Goal: Task Accomplishment & Management: Complete application form

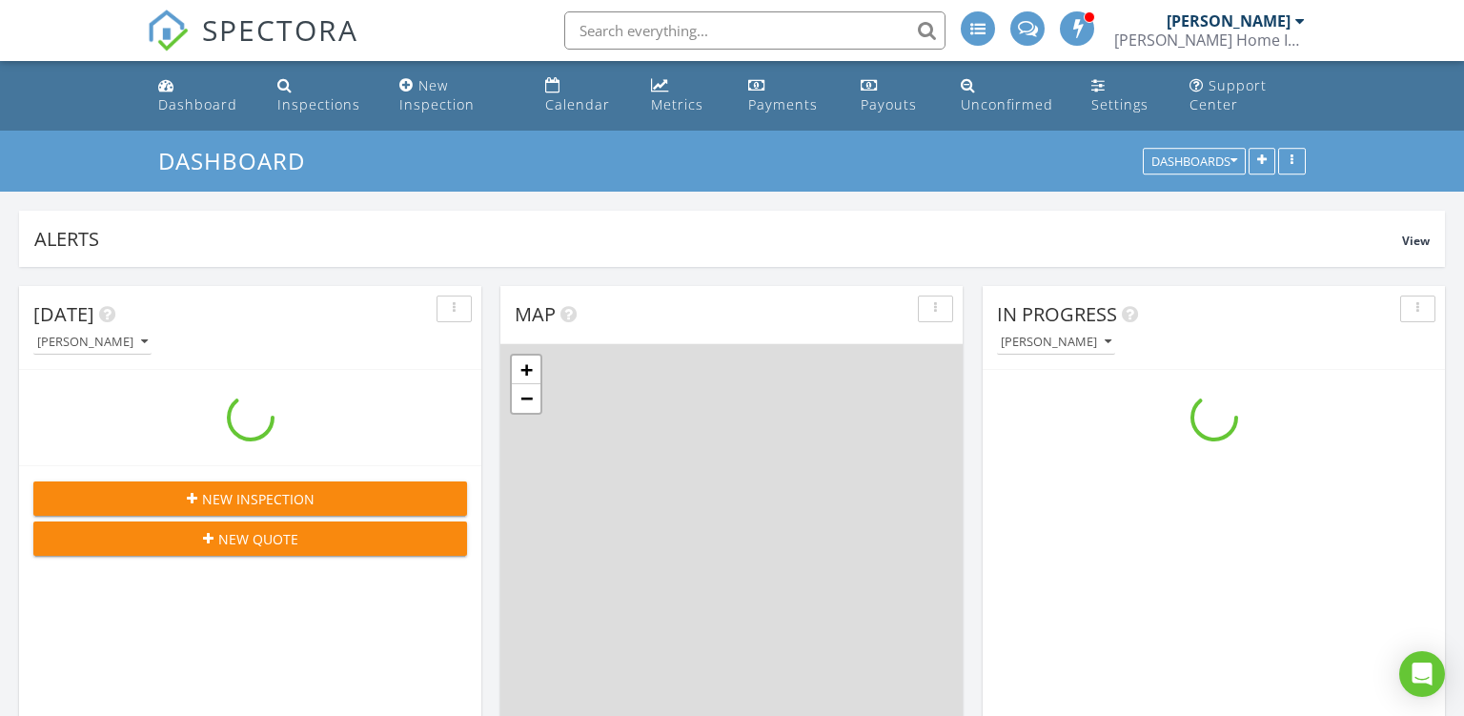
scroll to position [2163, 1464]
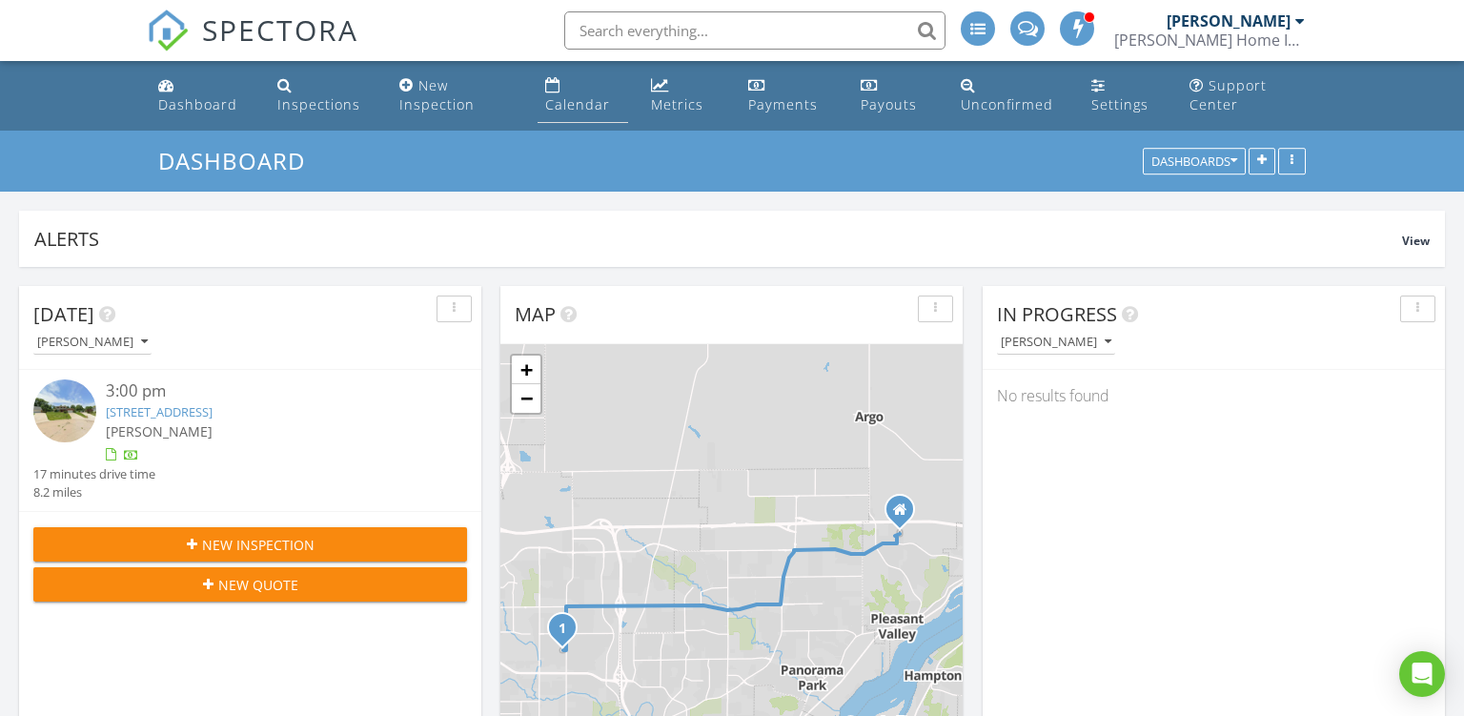
click at [566, 109] on div "Calendar" at bounding box center [577, 104] width 65 height 18
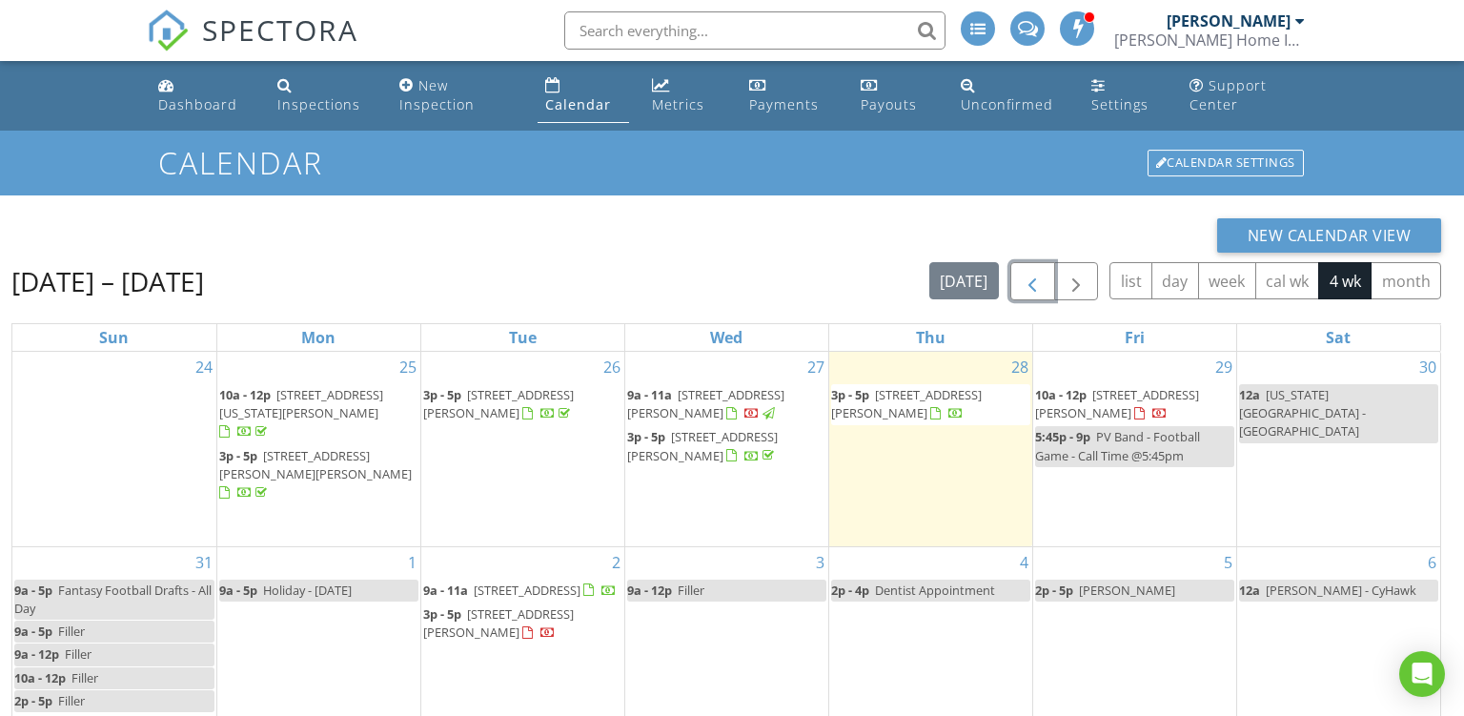
click at [1031, 280] on span "button" at bounding box center [1032, 282] width 23 height 23
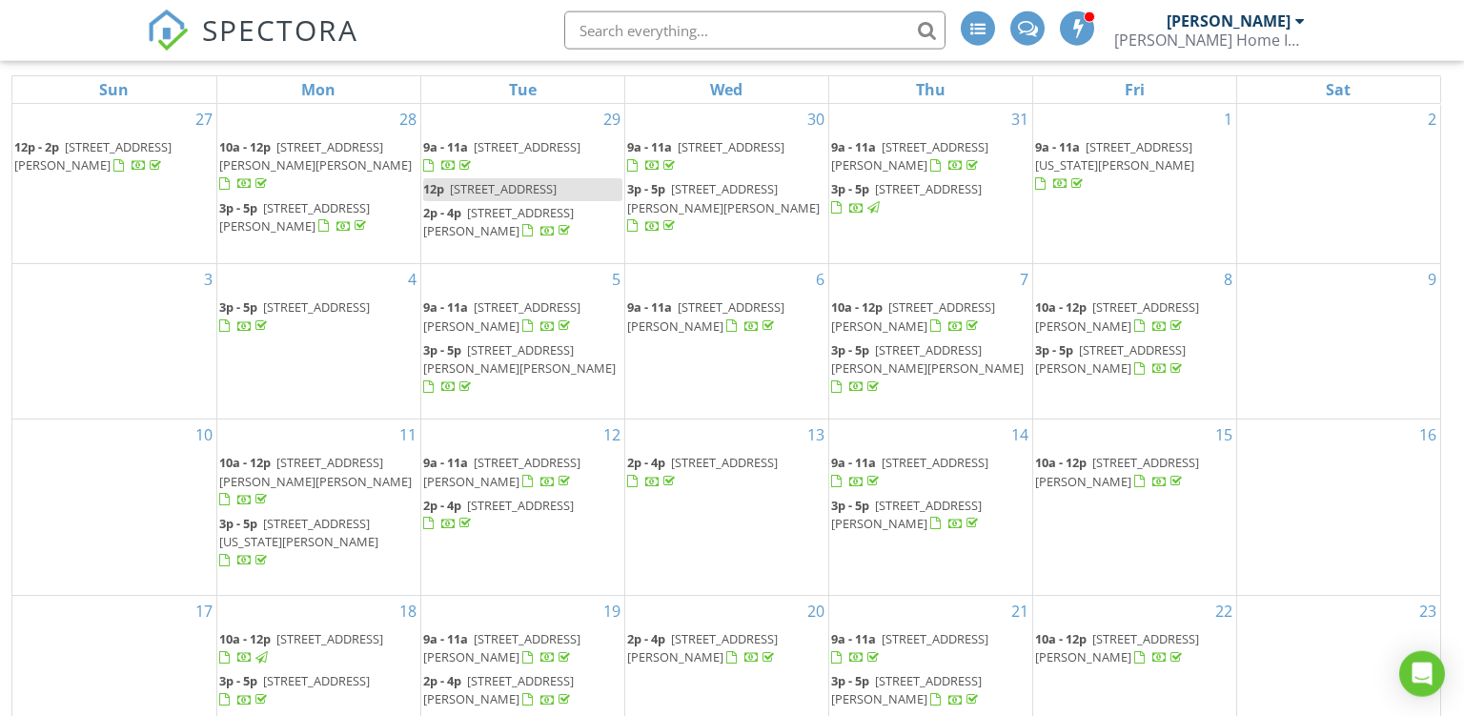
scroll to position [273, 0]
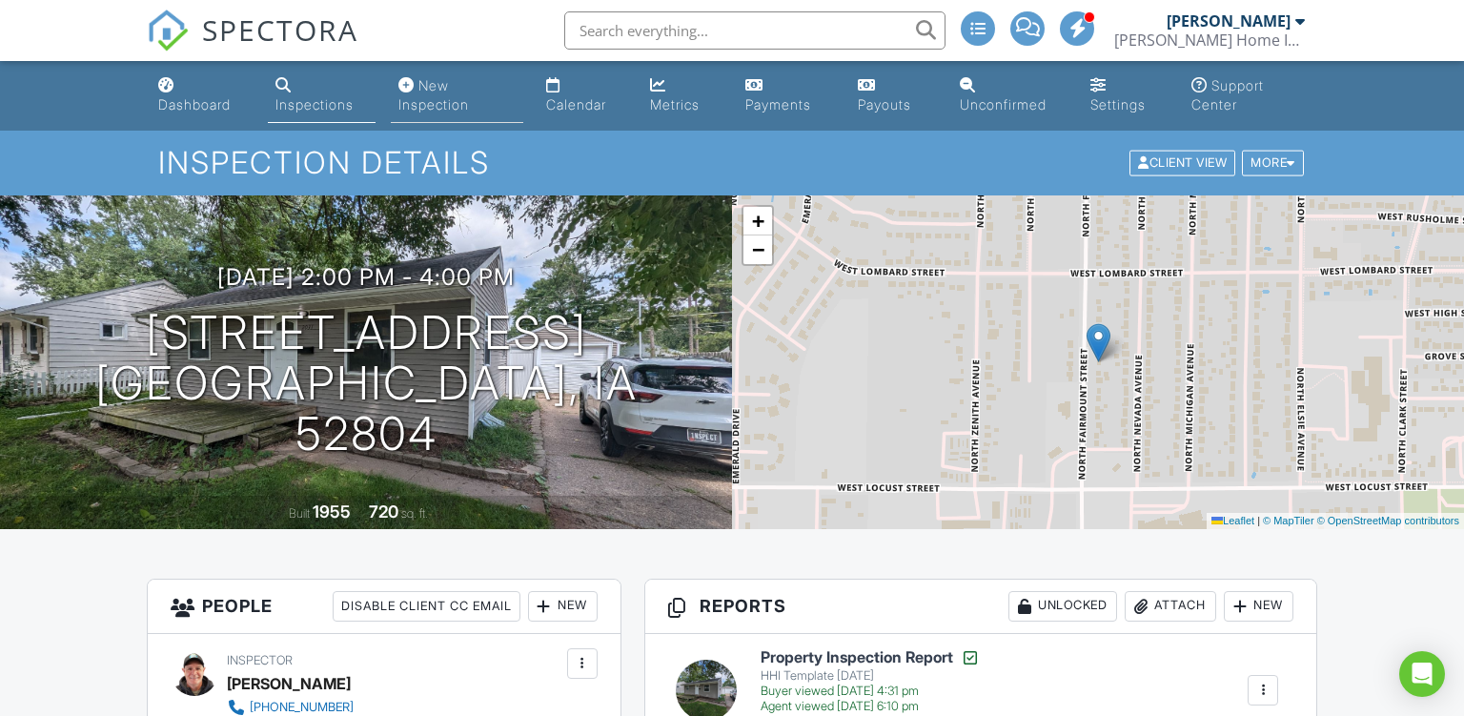
click at [427, 94] on link "New Inspection" at bounding box center [457, 96] width 132 height 54
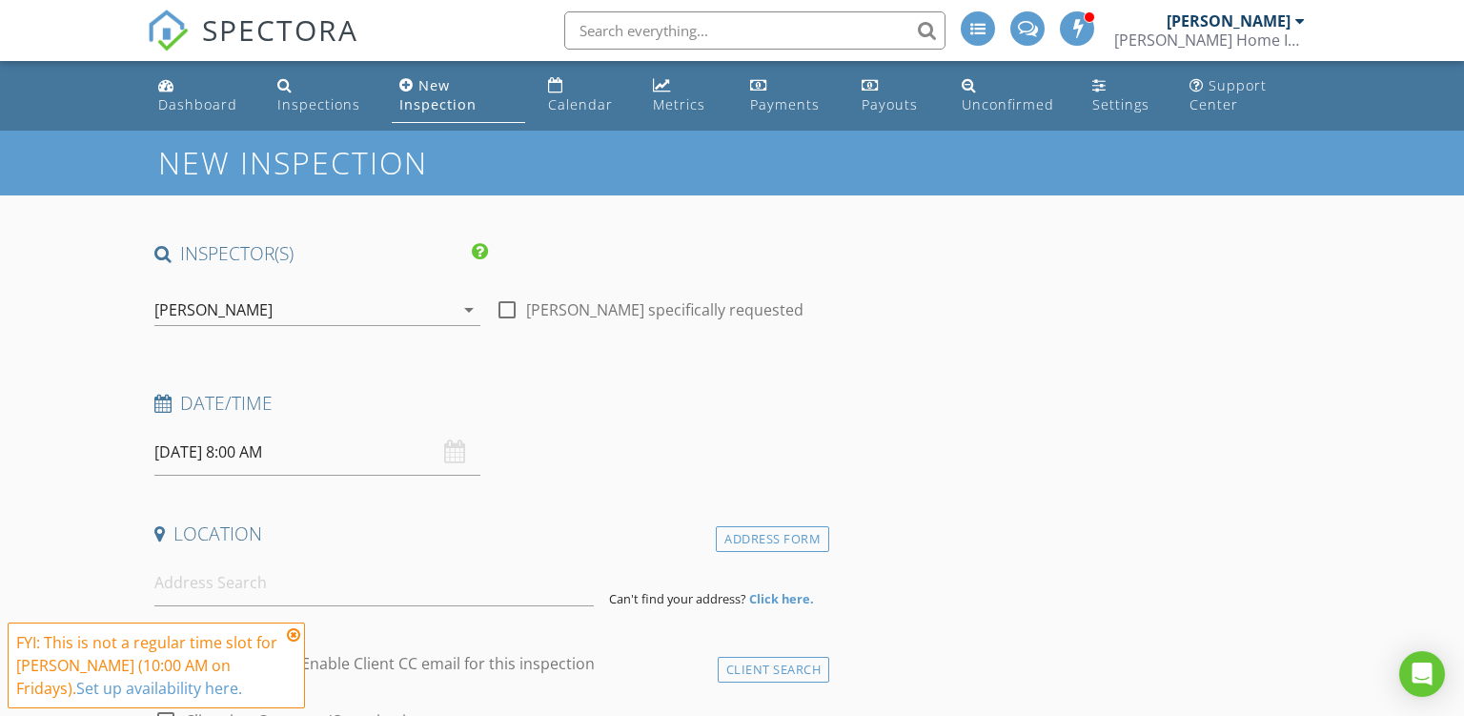
click at [257, 457] on input "08/29/2025 8:00 AM" at bounding box center [317, 452] width 326 height 47
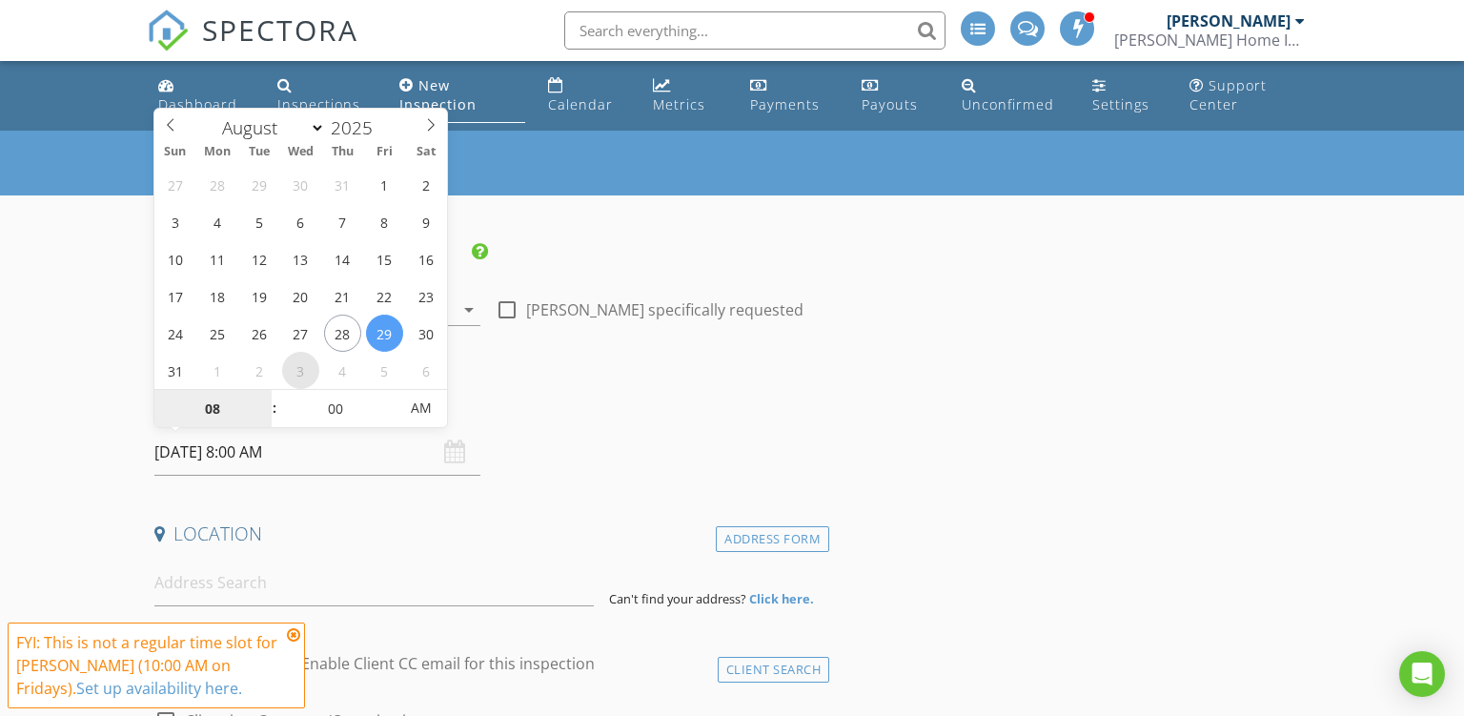
select select "8"
type input "09/03/2025 8:00 AM"
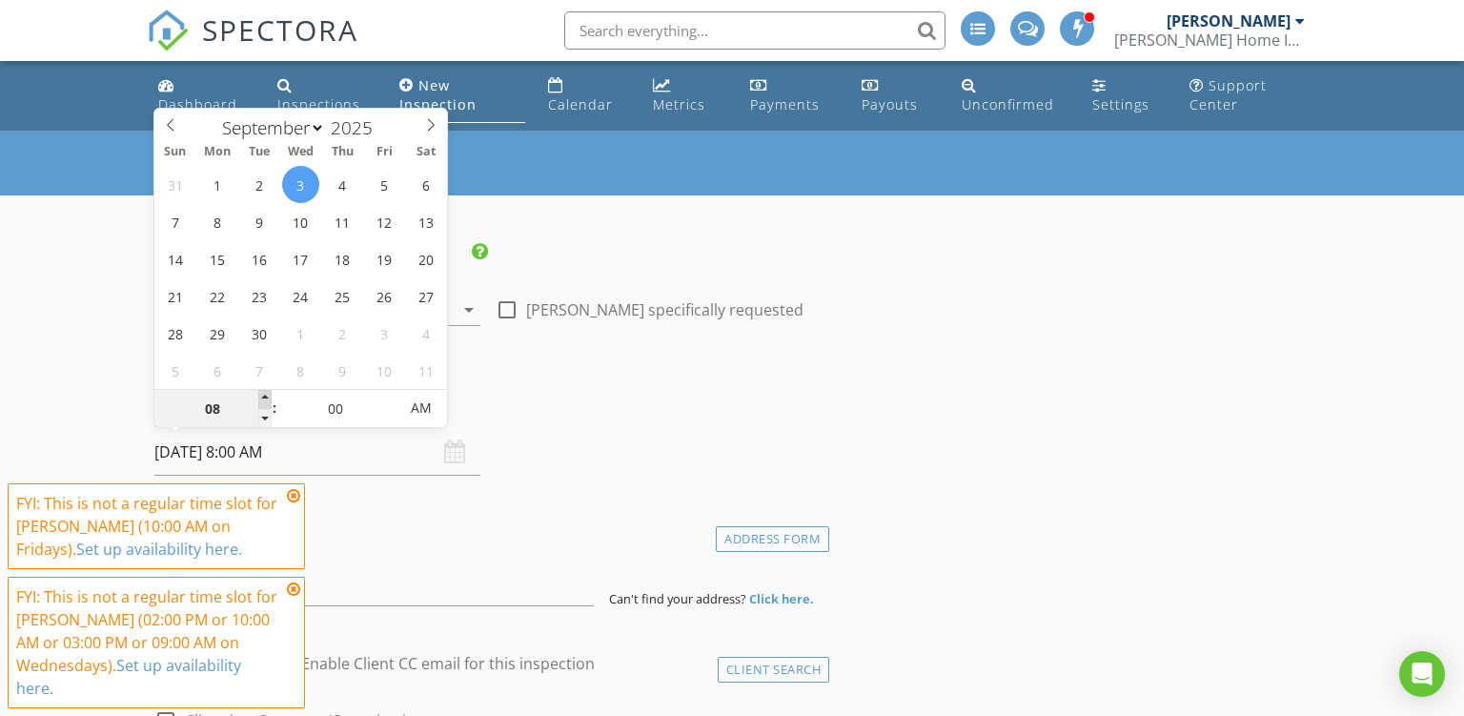
type input "09"
type input "09/03/2025 9:00 AM"
click at [262, 400] on span at bounding box center [264, 399] width 13 height 19
type input "10"
type input "09/03/2025 10:00 AM"
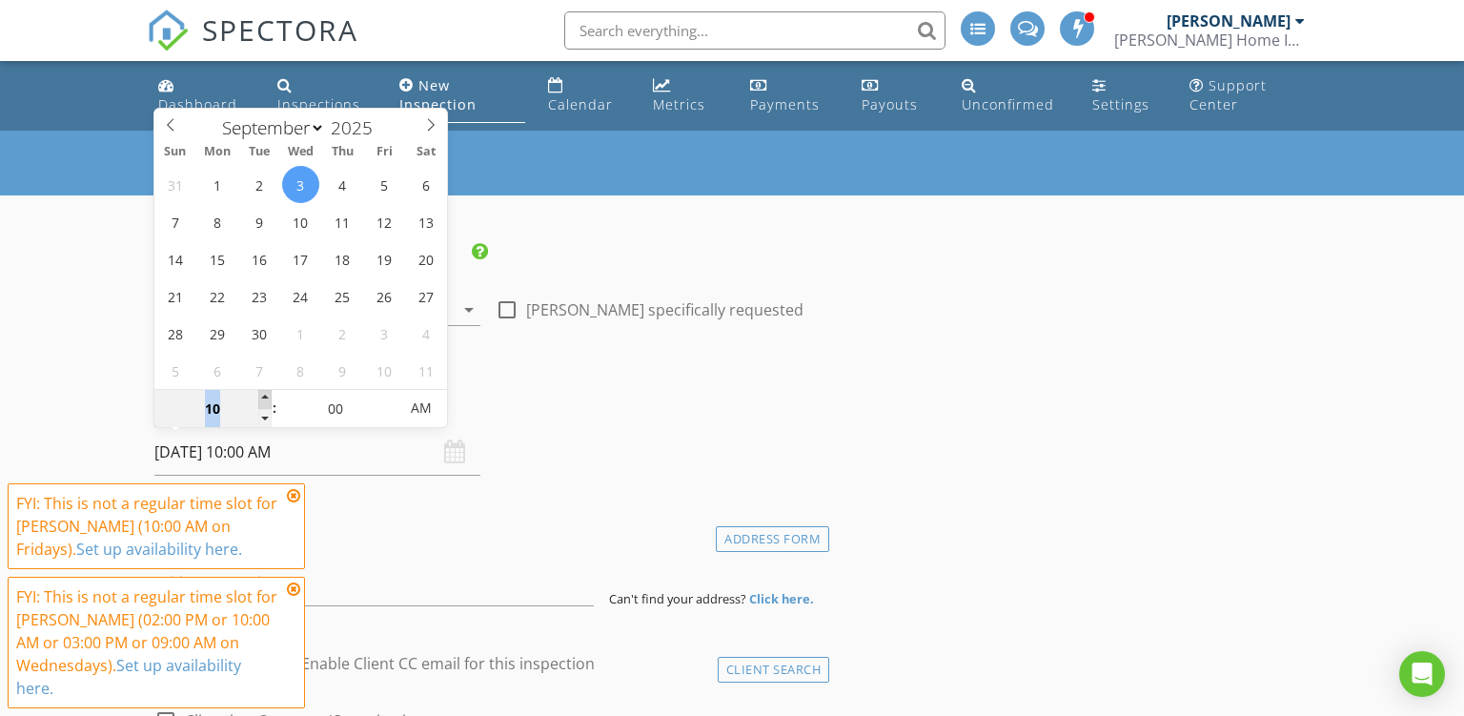
click at [262, 400] on span at bounding box center [264, 399] width 13 height 19
click at [294, 493] on icon at bounding box center [293, 495] width 13 height 15
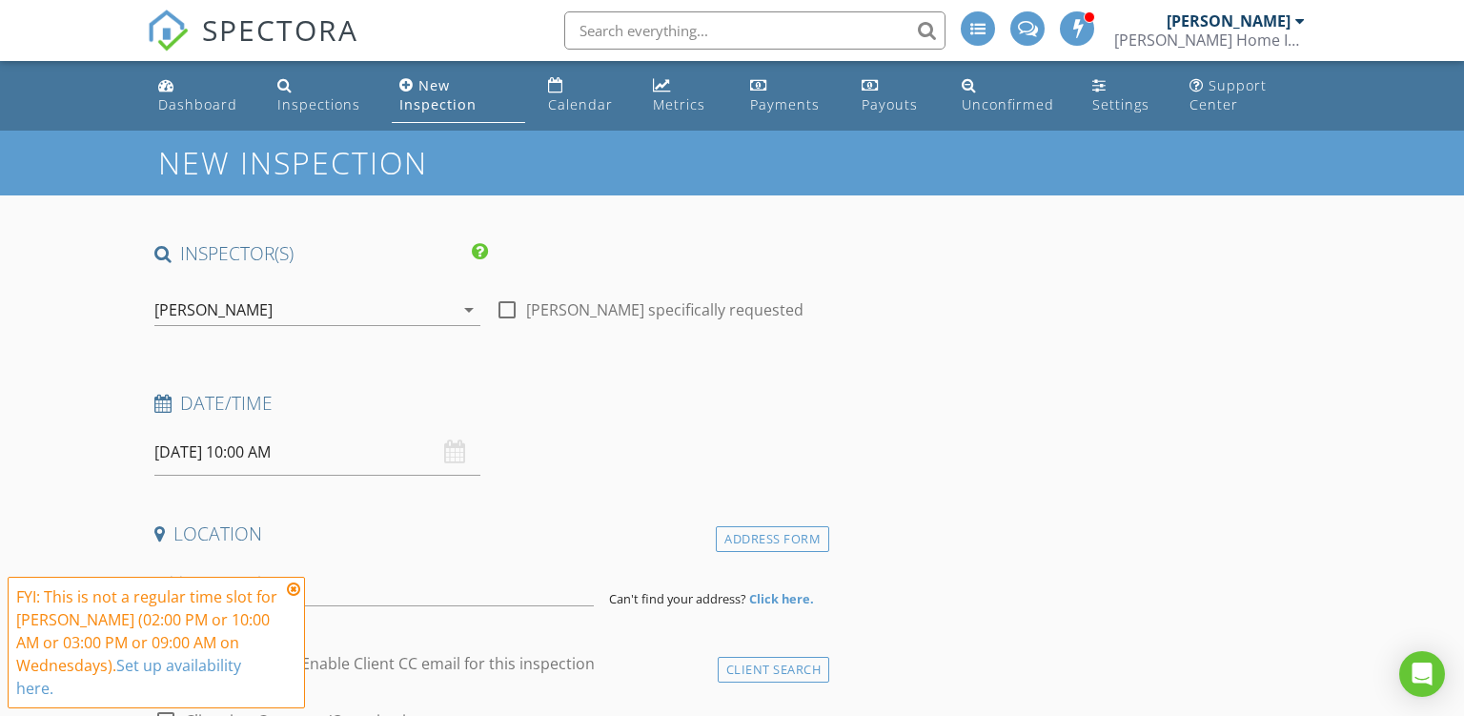
click at [295, 583] on icon at bounding box center [293, 588] width 13 height 15
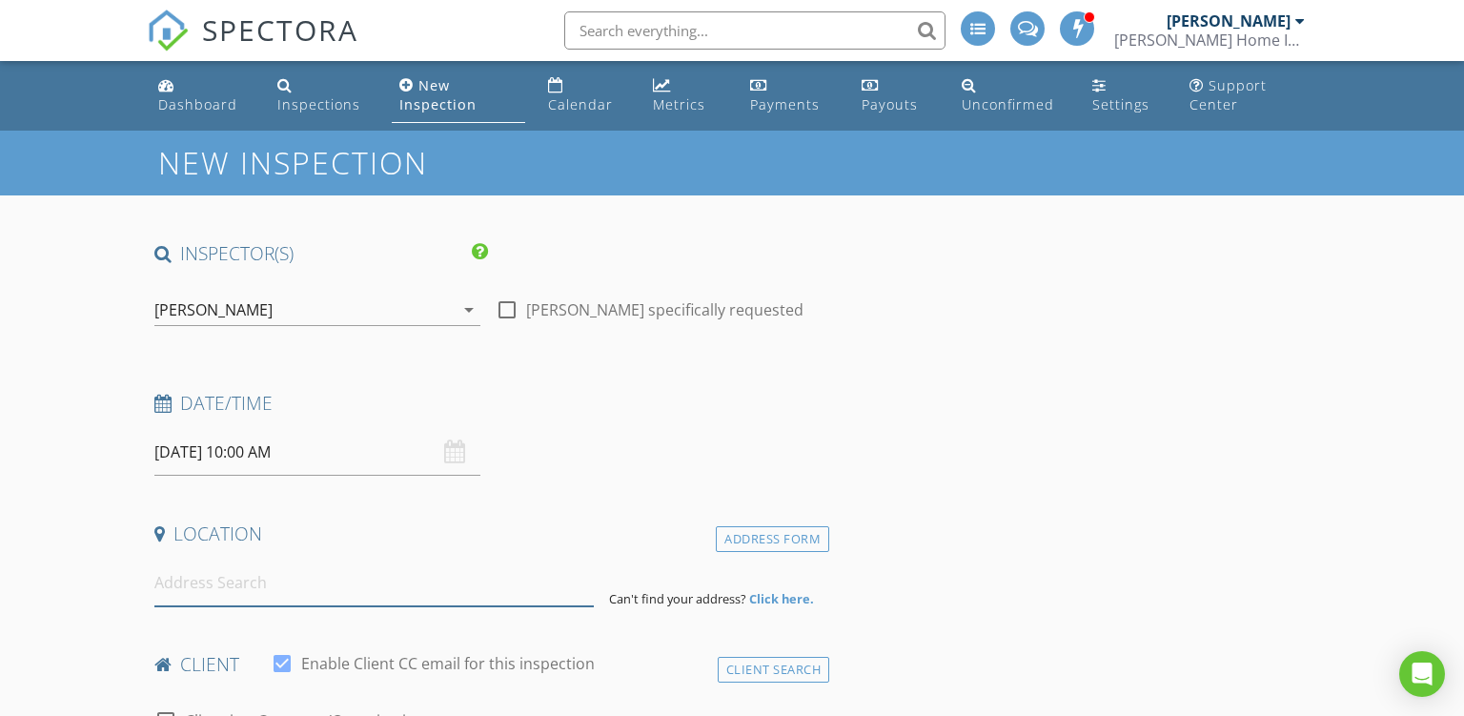
click at [253, 584] on input at bounding box center [374, 582] width 440 height 47
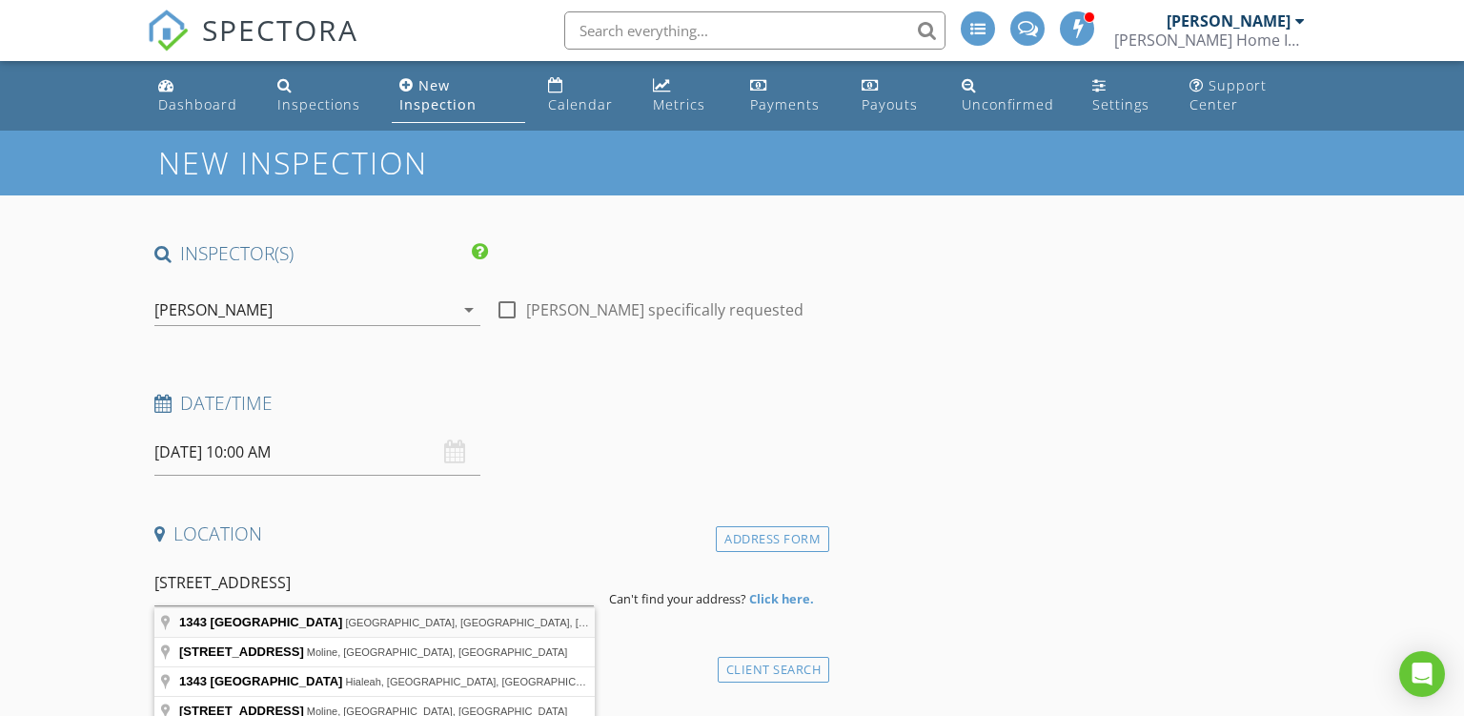
type input "1343 West 37th Street, Davenport, IA, USA"
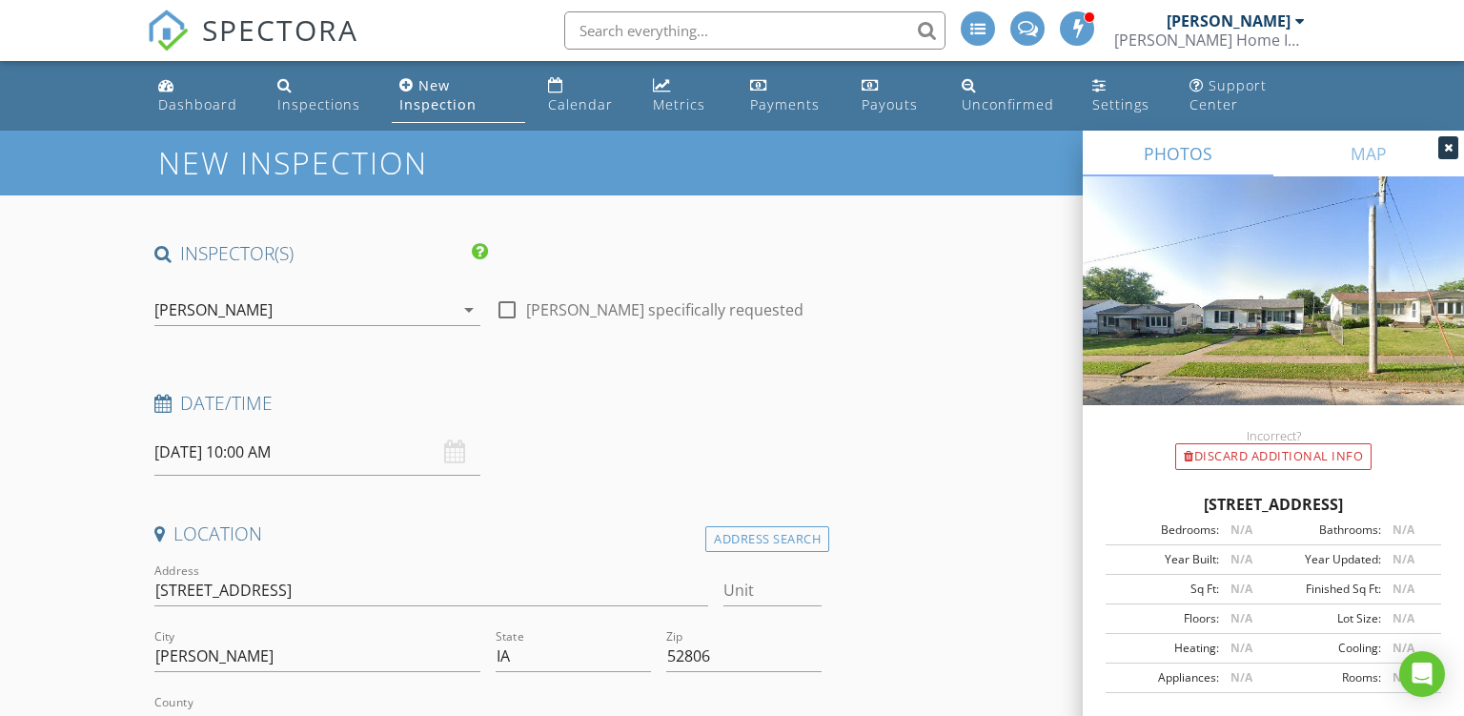
click at [1447, 143] on icon at bounding box center [1448, 147] width 9 height 11
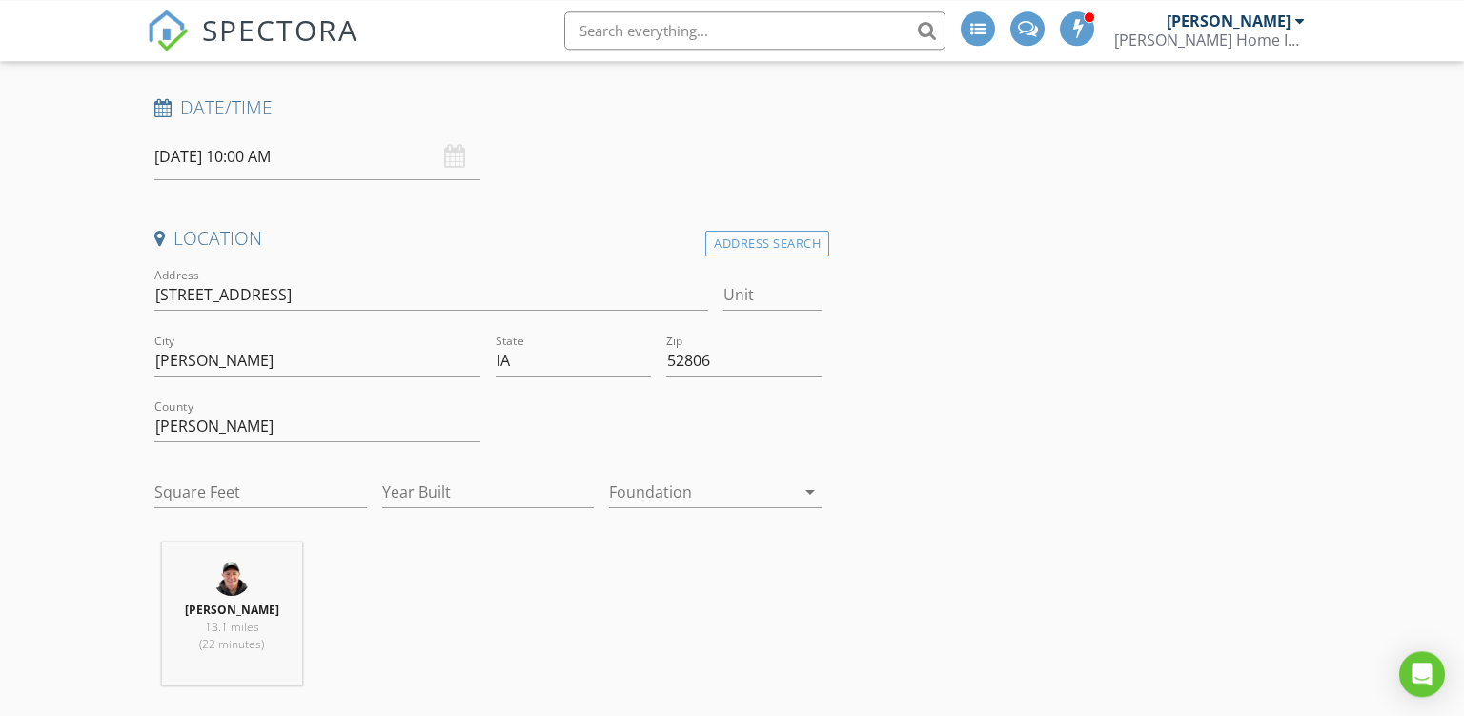
scroll to position [299, 0]
click at [208, 481] on input "Square Feet" at bounding box center [260, 488] width 213 height 31
type input "720"
click at [455, 490] on input "Year Built" at bounding box center [488, 488] width 213 height 31
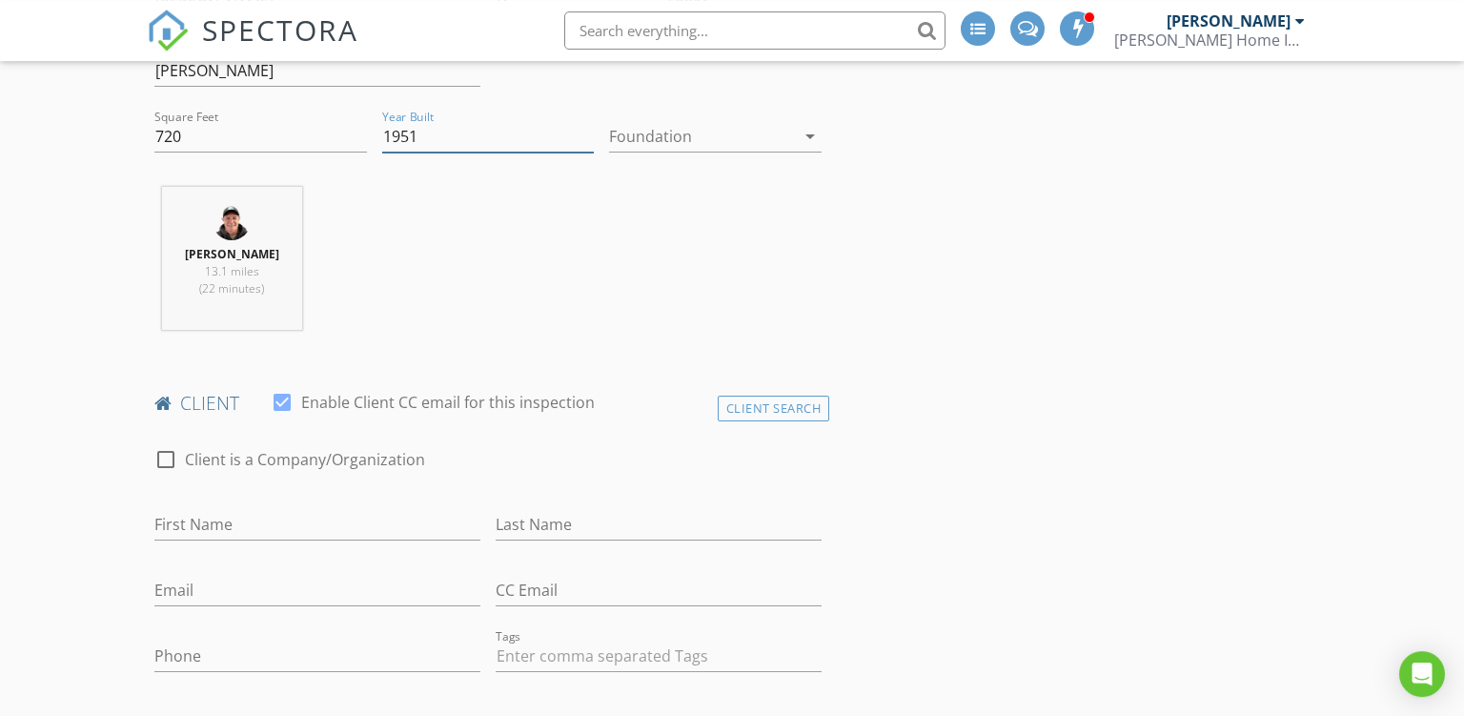
scroll to position [854, 0]
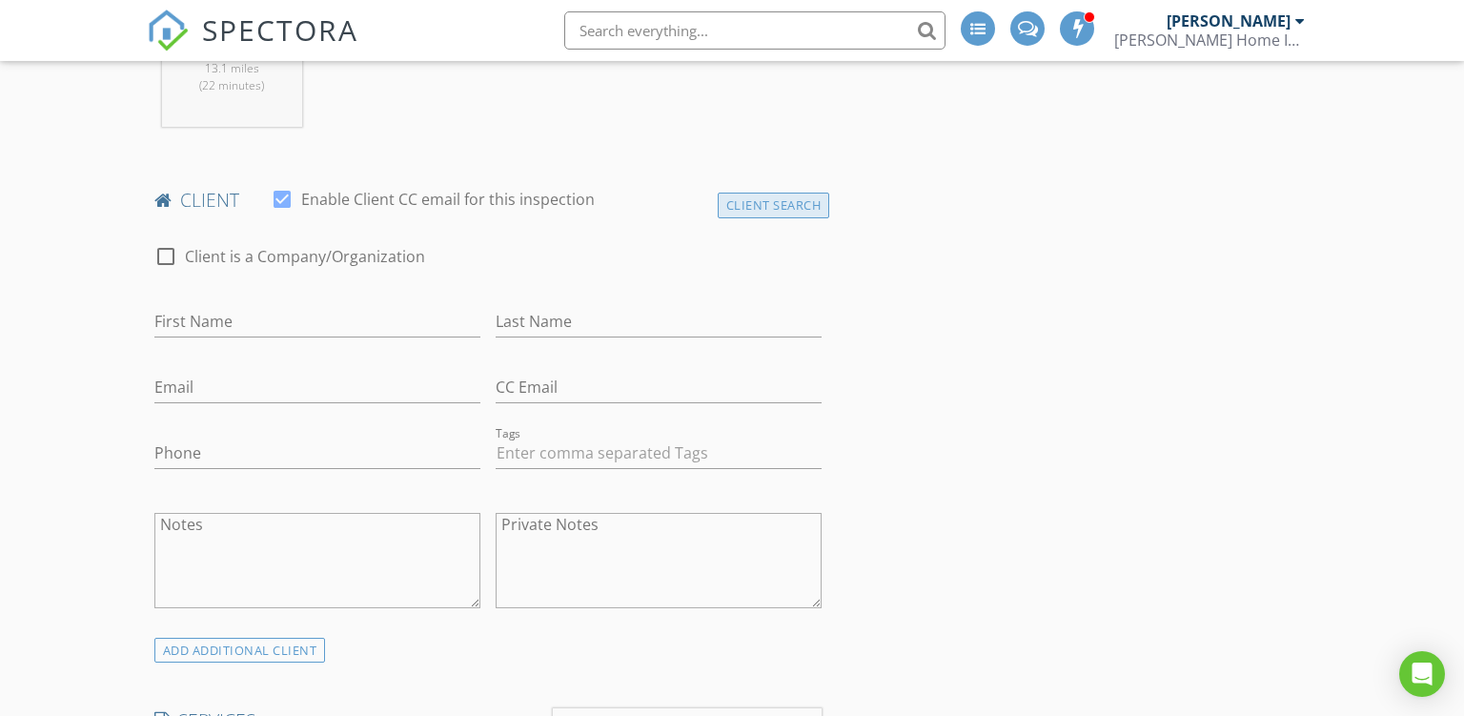
type input "1951"
click at [757, 195] on div "Client Search" at bounding box center [774, 206] width 112 height 26
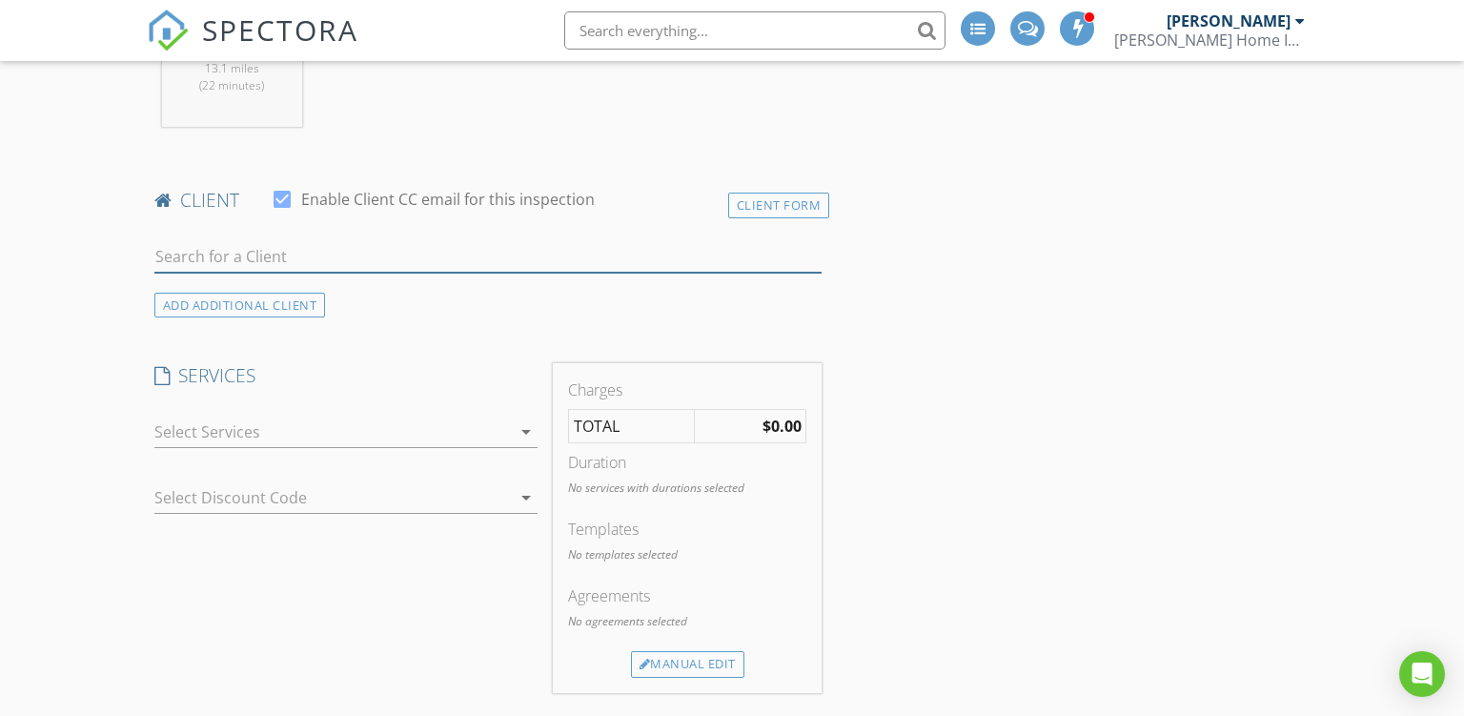
click at [392, 257] on input "text" at bounding box center [488, 256] width 668 height 31
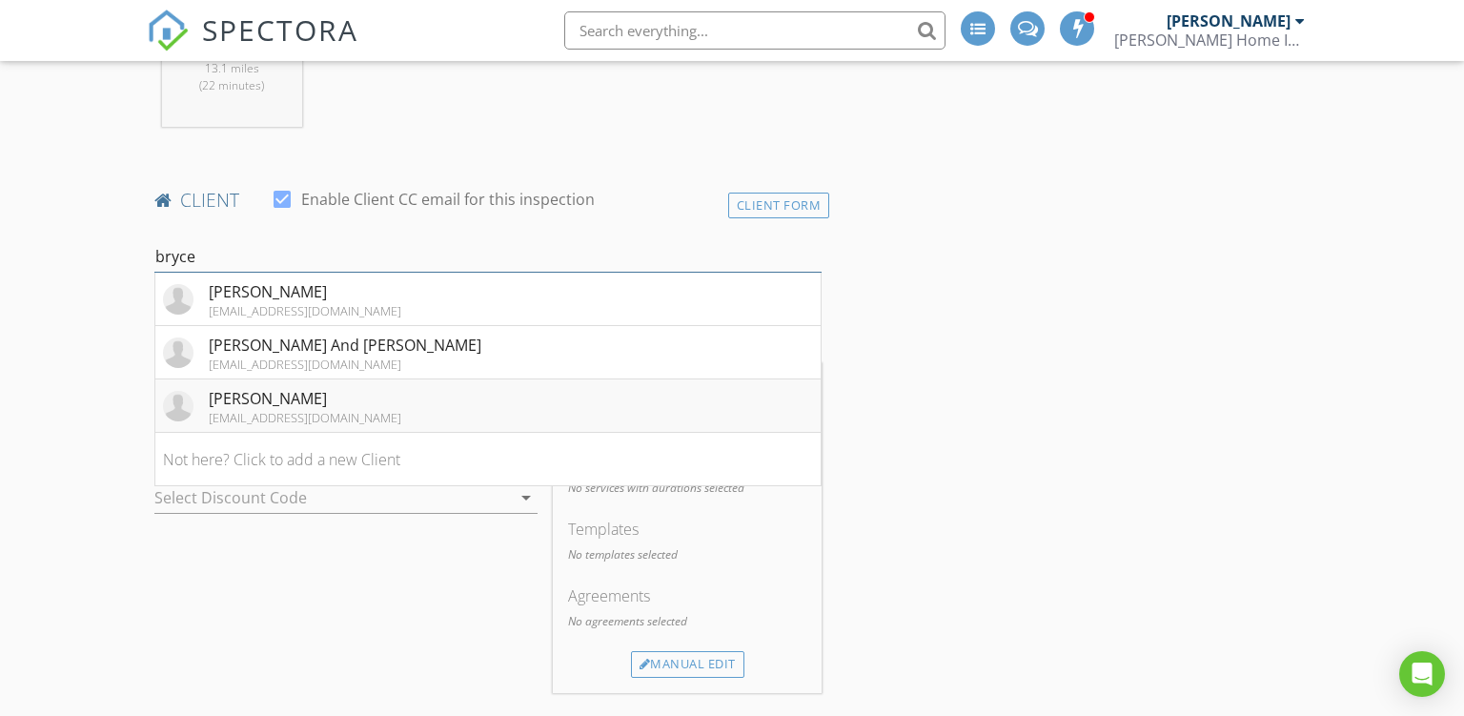
type input "bryce"
click at [359, 396] on div "[PERSON_NAME]" at bounding box center [305, 398] width 193 height 23
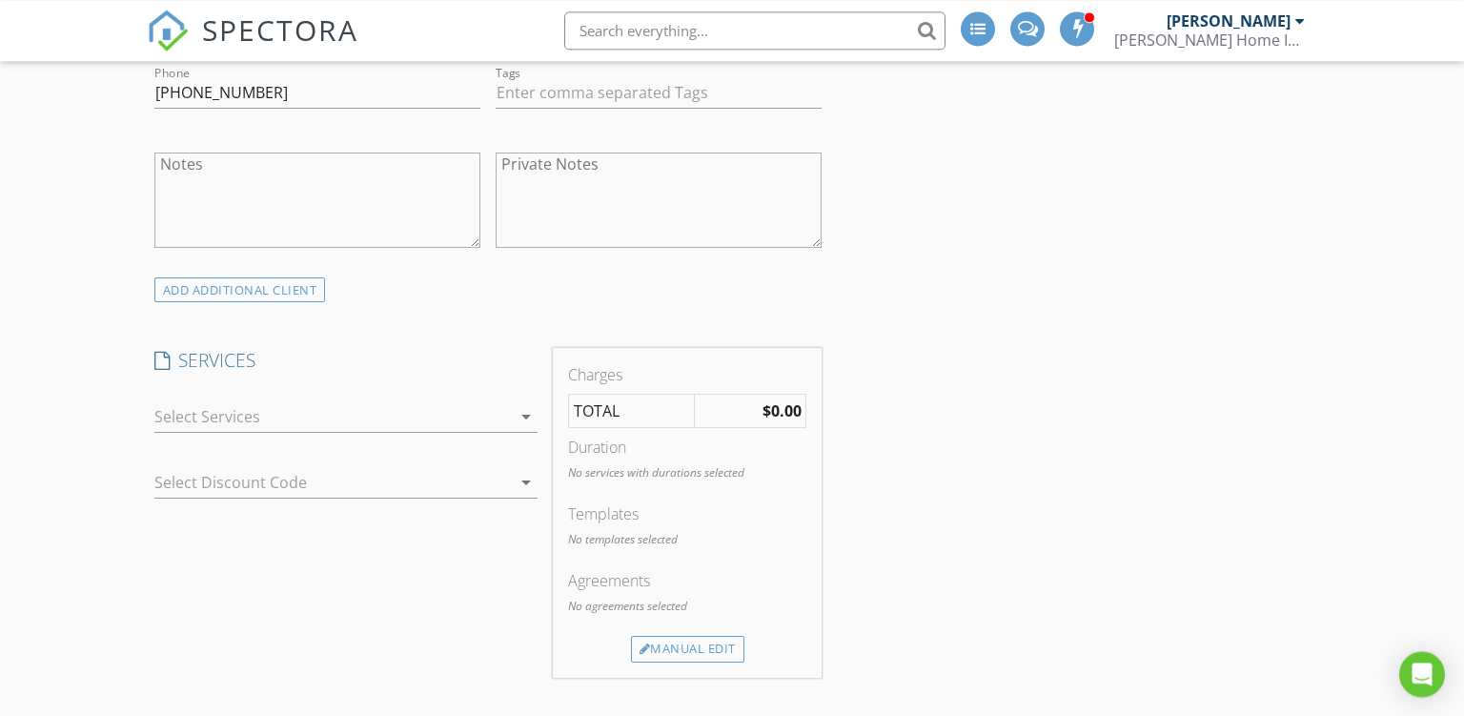
scroll to position [1226, 0]
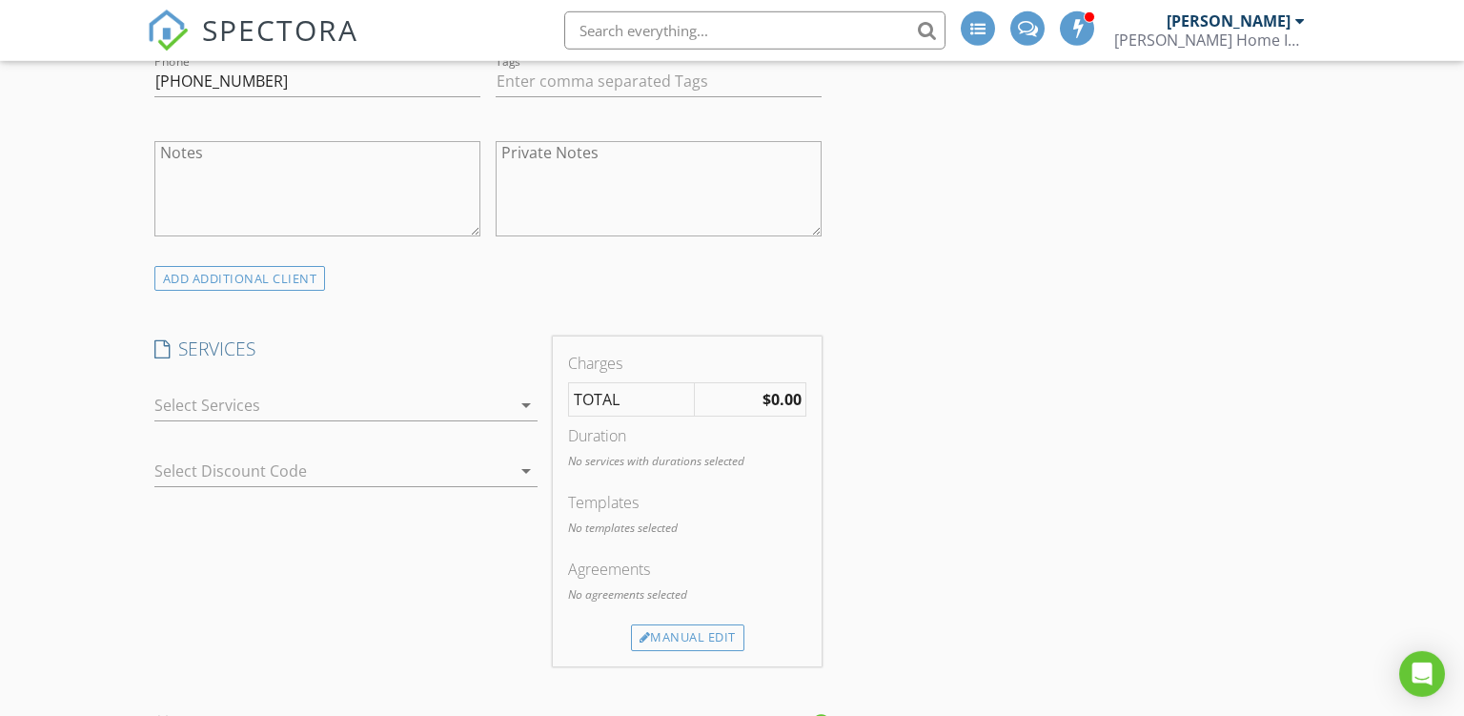
click at [446, 390] on div at bounding box center [332, 405] width 356 height 30
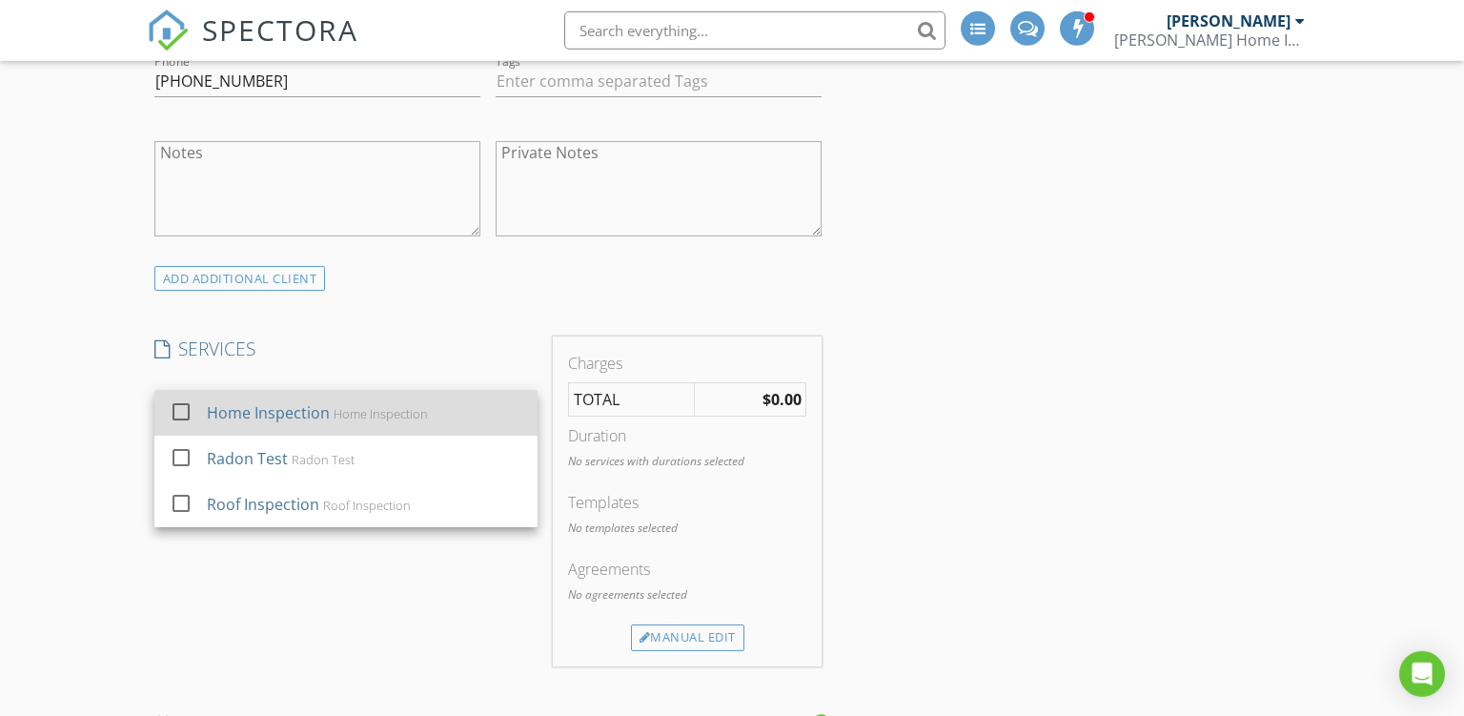
click at [400, 407] on div "Home Inspection" at bounding box center [380, 413] width 94 height 15
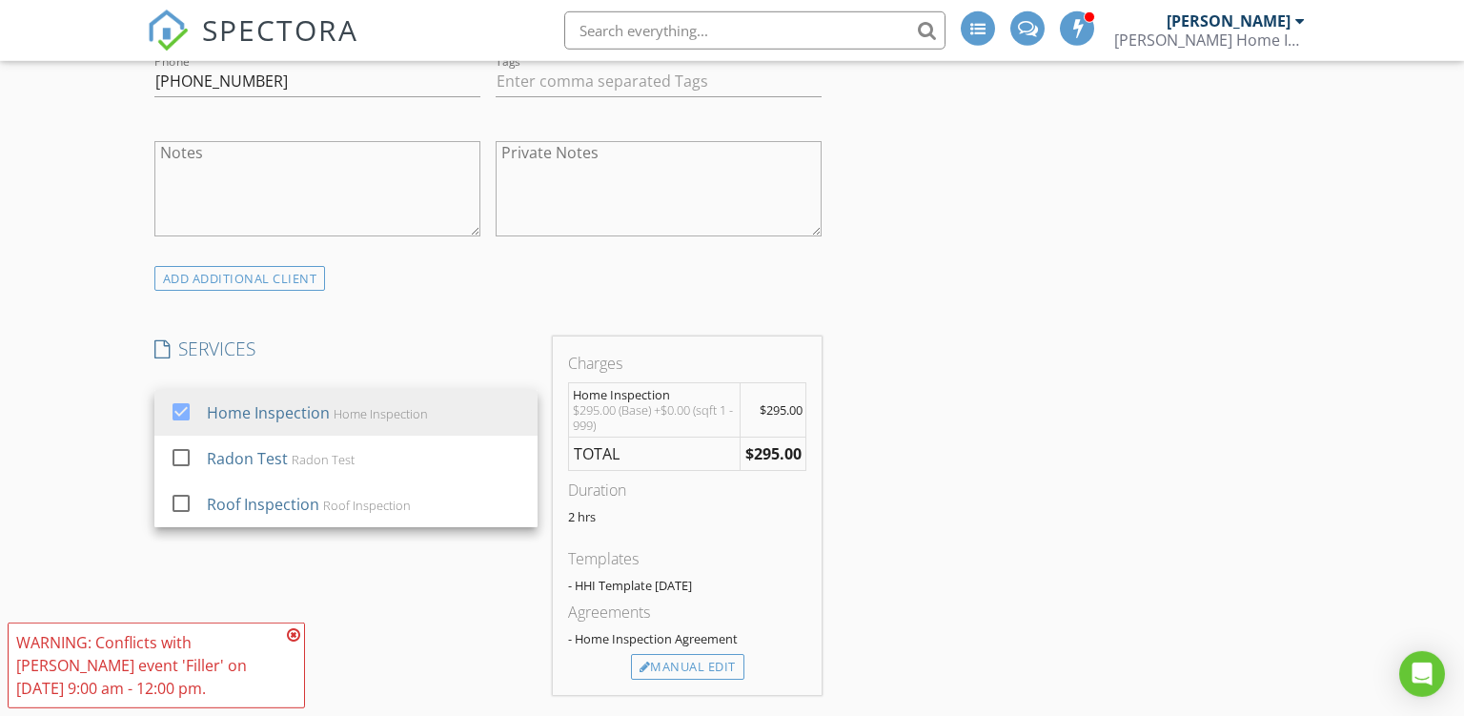
click at [300, 629] on div "WARNING: Conflicts with Jim Hanson's event 'Filler' on 09/03/2025 9:00 am - 12:…" at bounding box center [156, 665] width 297 height 86
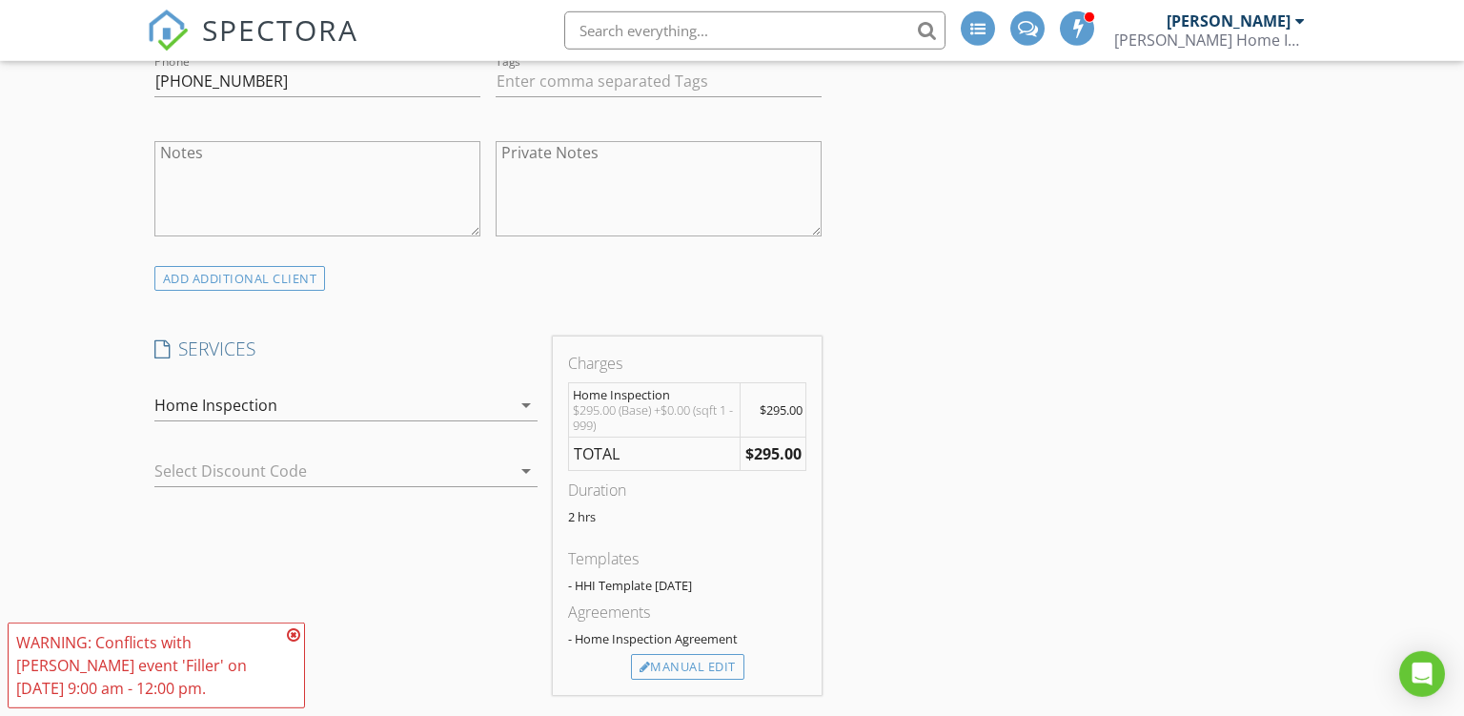
click at [294, 633] on icon at bounding box center [293, 634] width 13 height 15
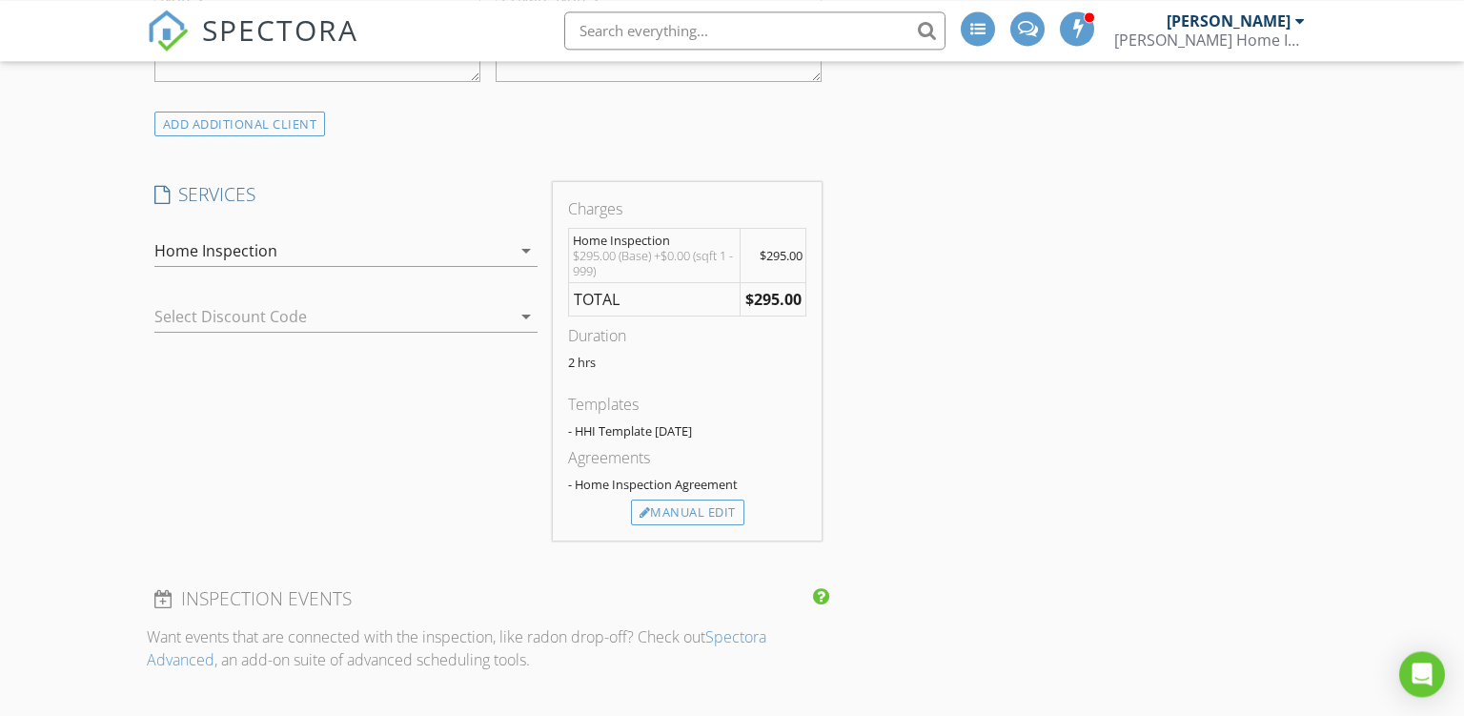
scroll to position [1384, 0]
click at [673, 508] on div "Manual Edit" at bounding box center [687, 509] width 113 height 27
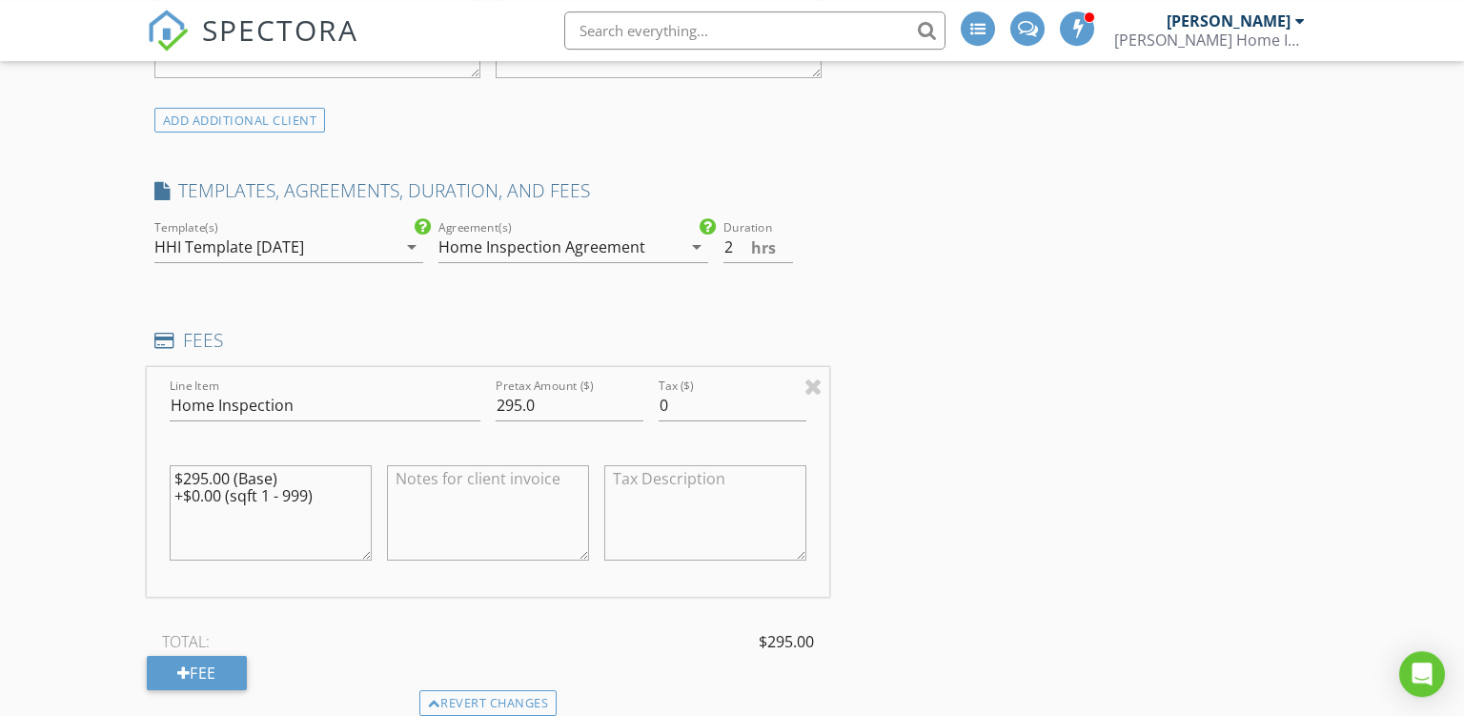
click at [916, 416] on div "INSPECTOR(S) check_box Jim Hanson PRIMARY Jim Hanson arrow_drop_down check_box_…" at bounding box center [732, 660] width 1171 height 3607
click at [814, 385] on div at bounding box center [813, 386] width 18 height 23
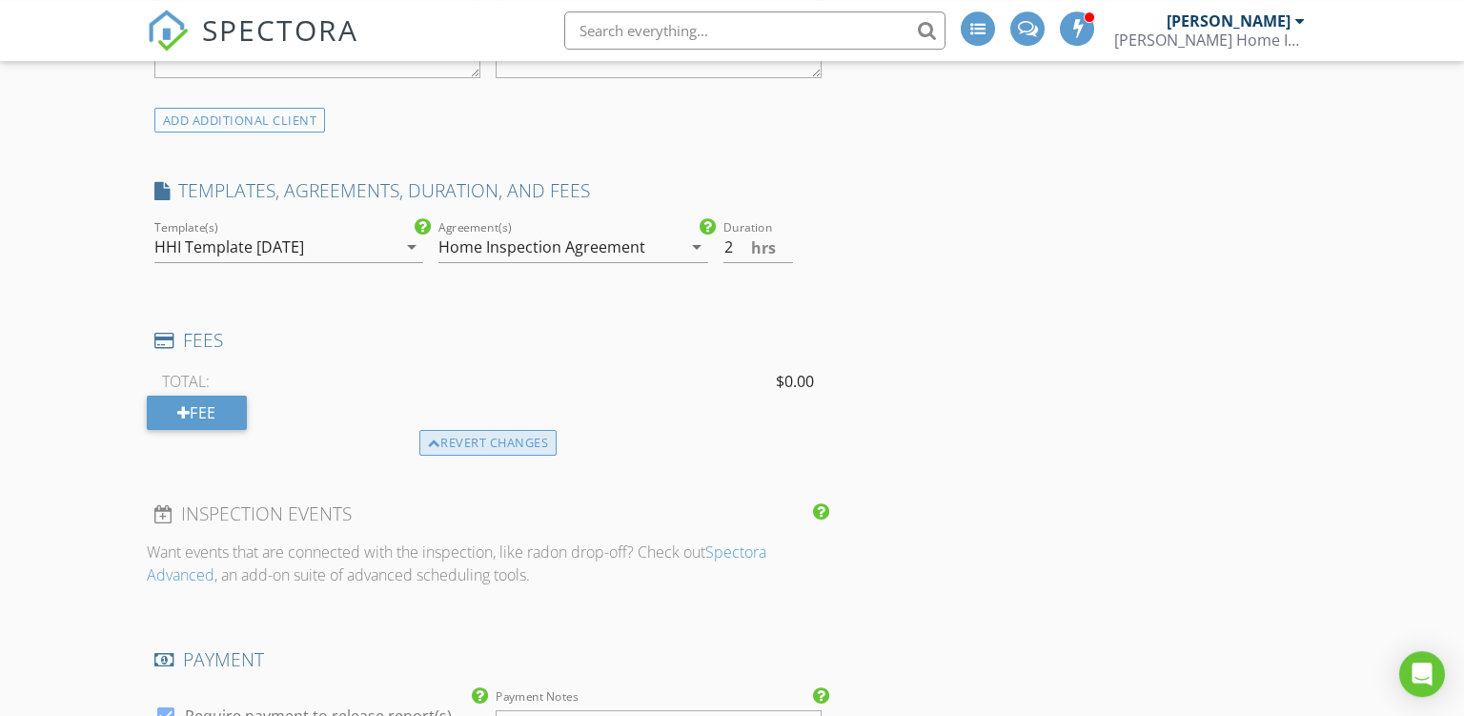
click at [459, 441] on div "Revert changes" at bounding box center [488, 443] width 138 height 27
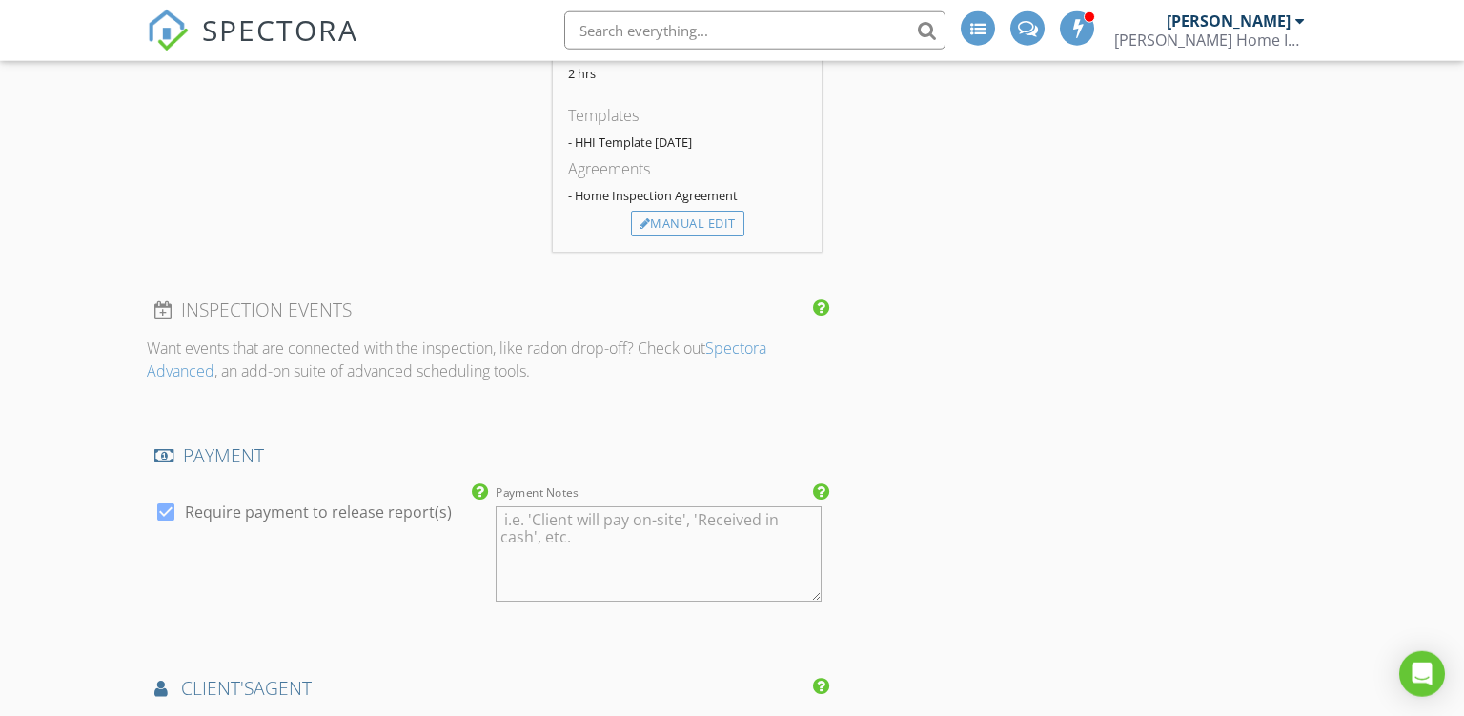
scroll to position [1862, 0]
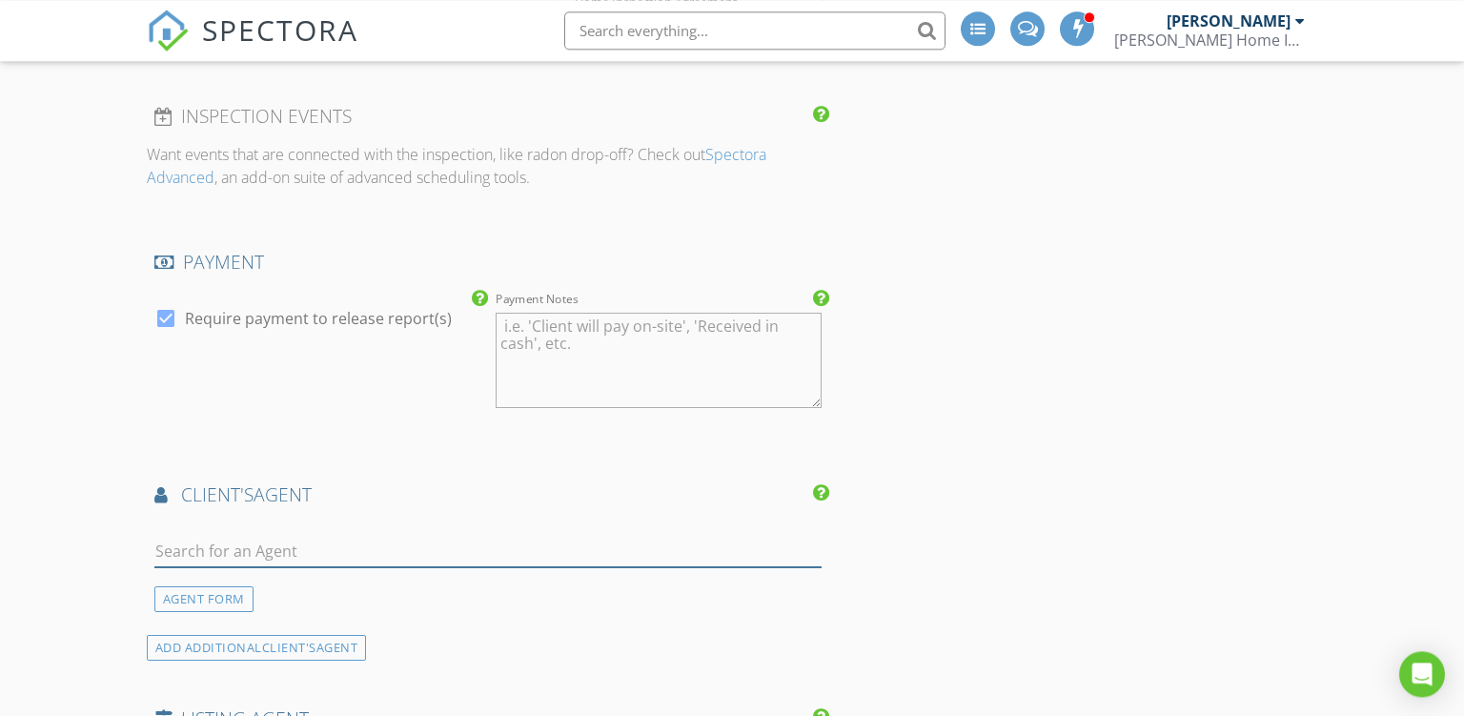
click at [482, 545] on input "text" at bounding box center [488, 551] width 668 height 31
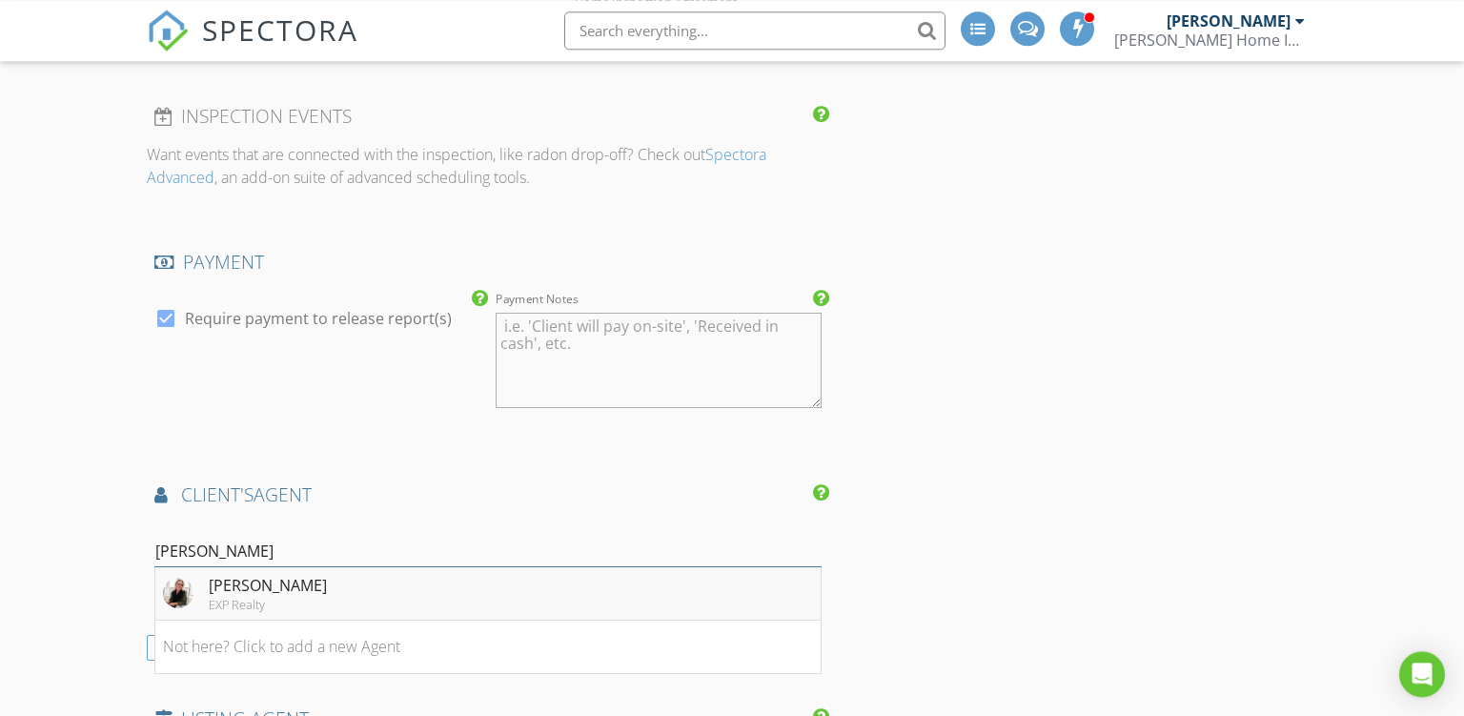
type input "nancy mur"
click at [388, 604] on li "Nancy Murphy EXP Realty" at bounding box center [488, 593] width 666 height 53
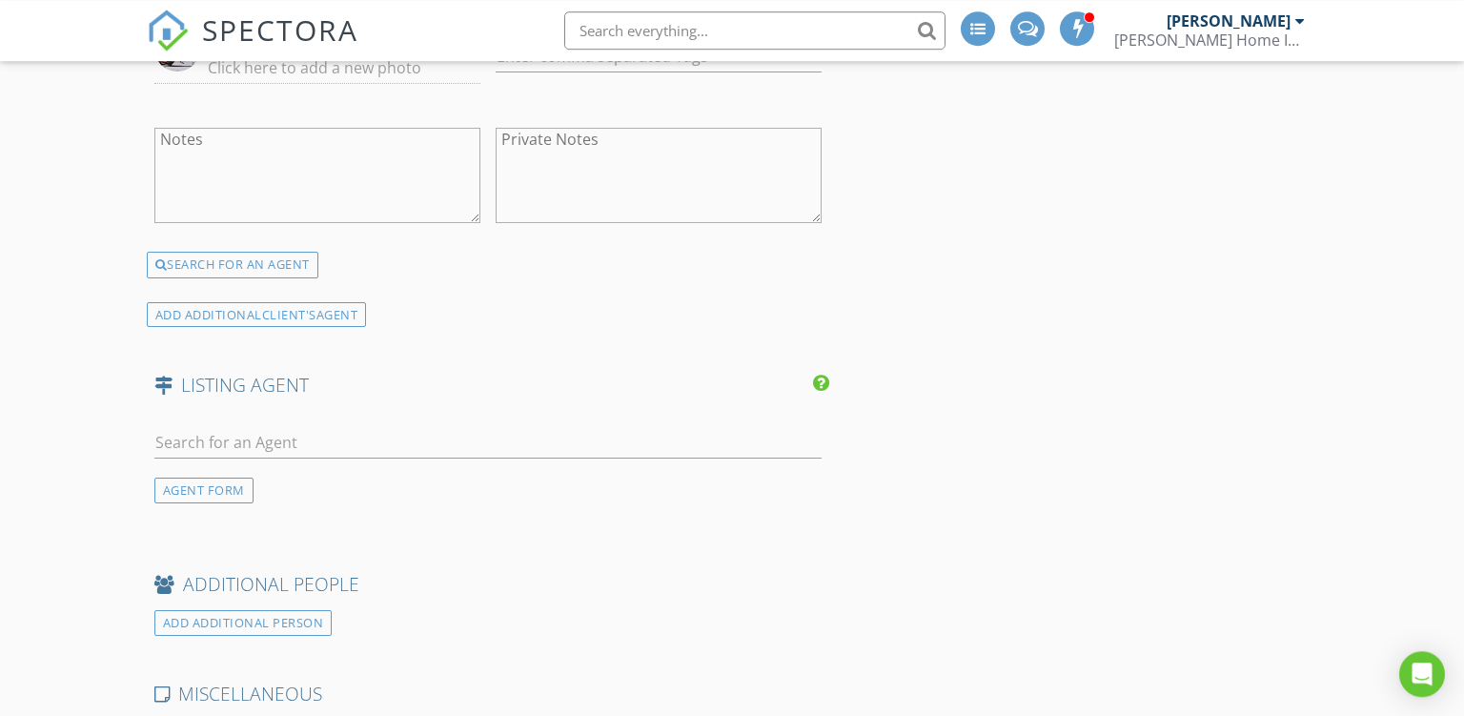
scroll to position [2576, 0]
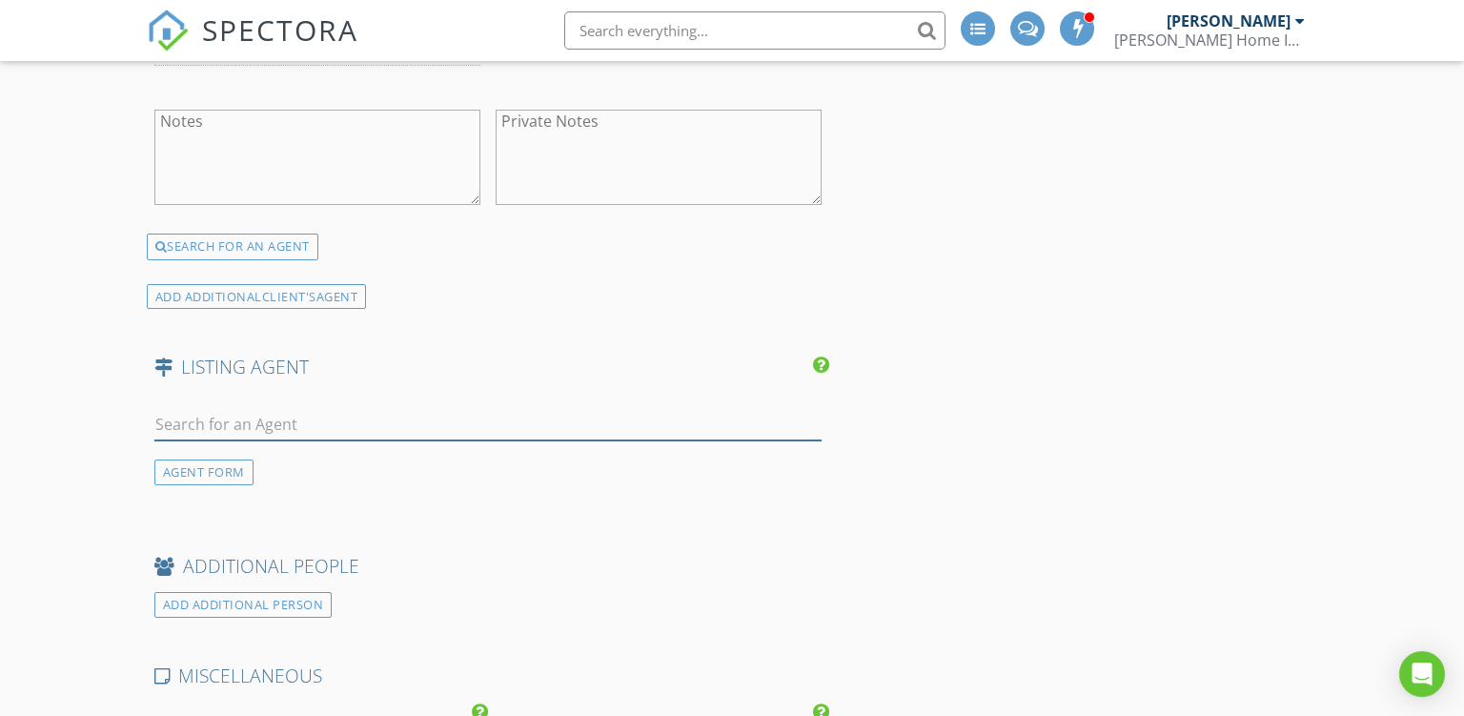
click at [465, 416] on input "text" at bounding box center [488, 424] width 668 height 31
type input "jason ca"
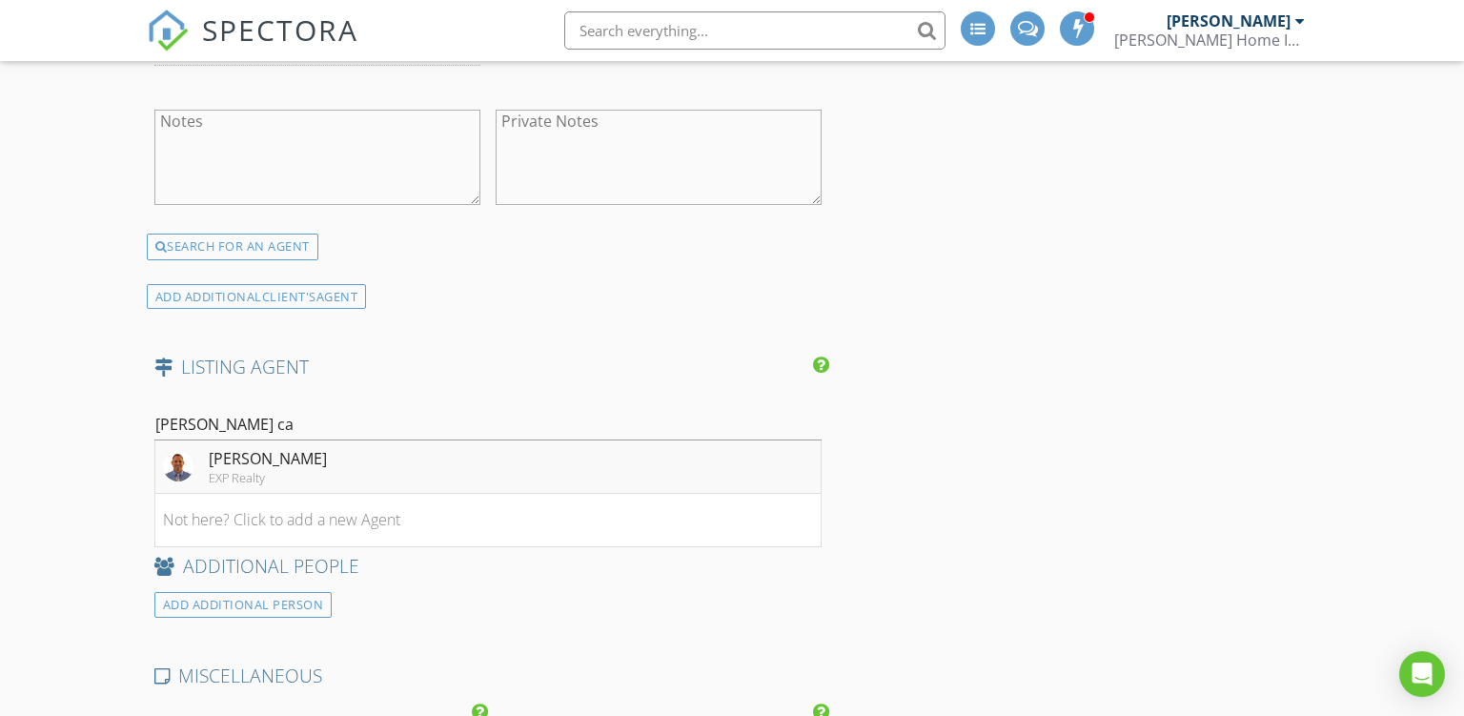
click at [384, 454] on li "Jason Carrillo EXP Realty" at bounding box center [488, 466] width 666 height 53
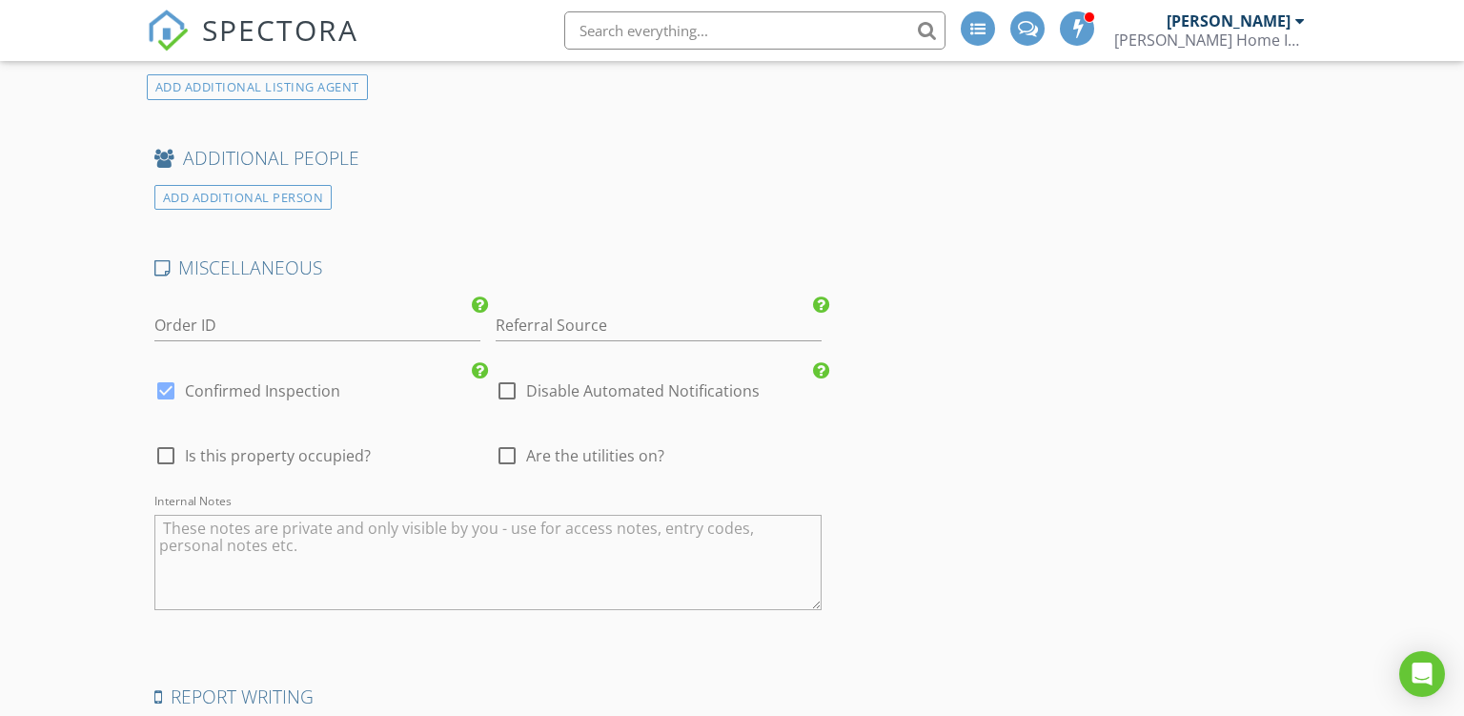
scroll to position [3518, 0]
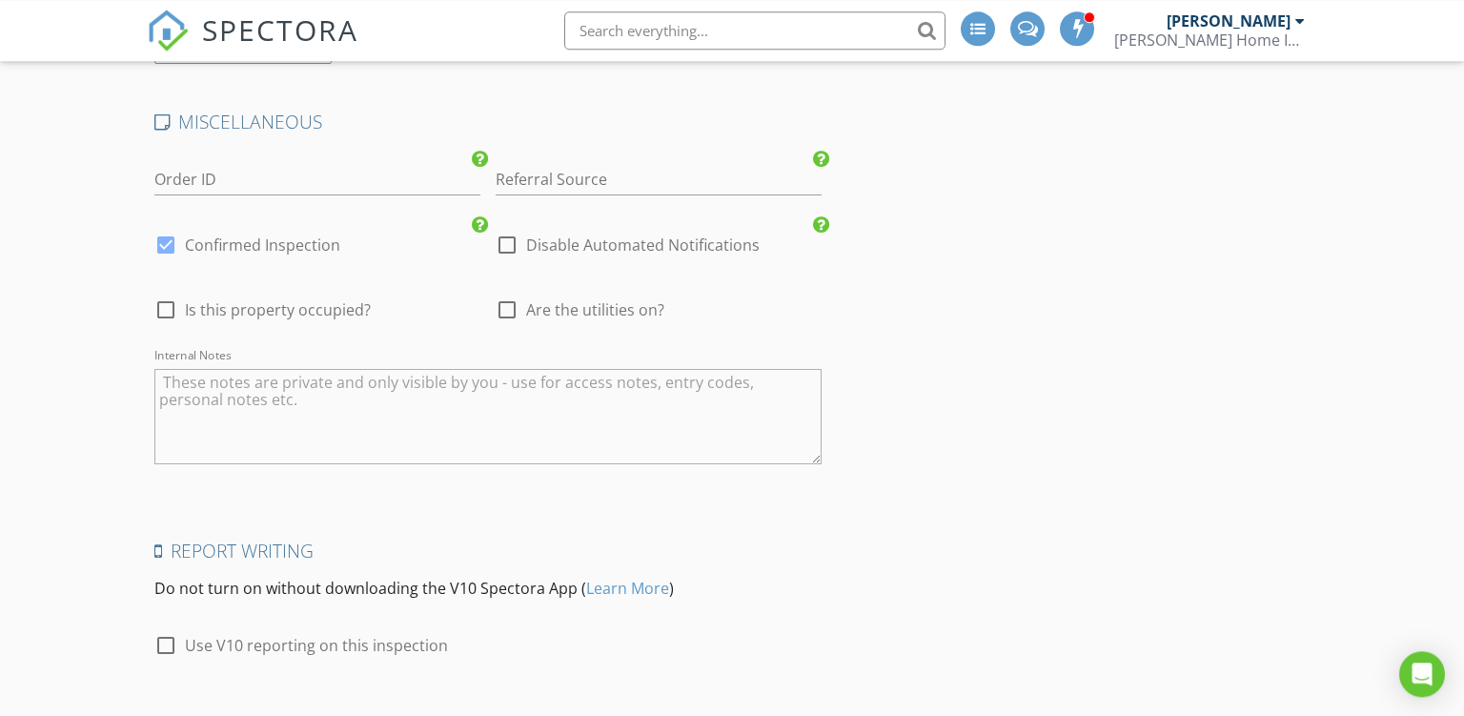
click at [165, 237] on div at bounding box center [166, 245] width 32 height 32
checkbox input "false"
checkbox input "true"
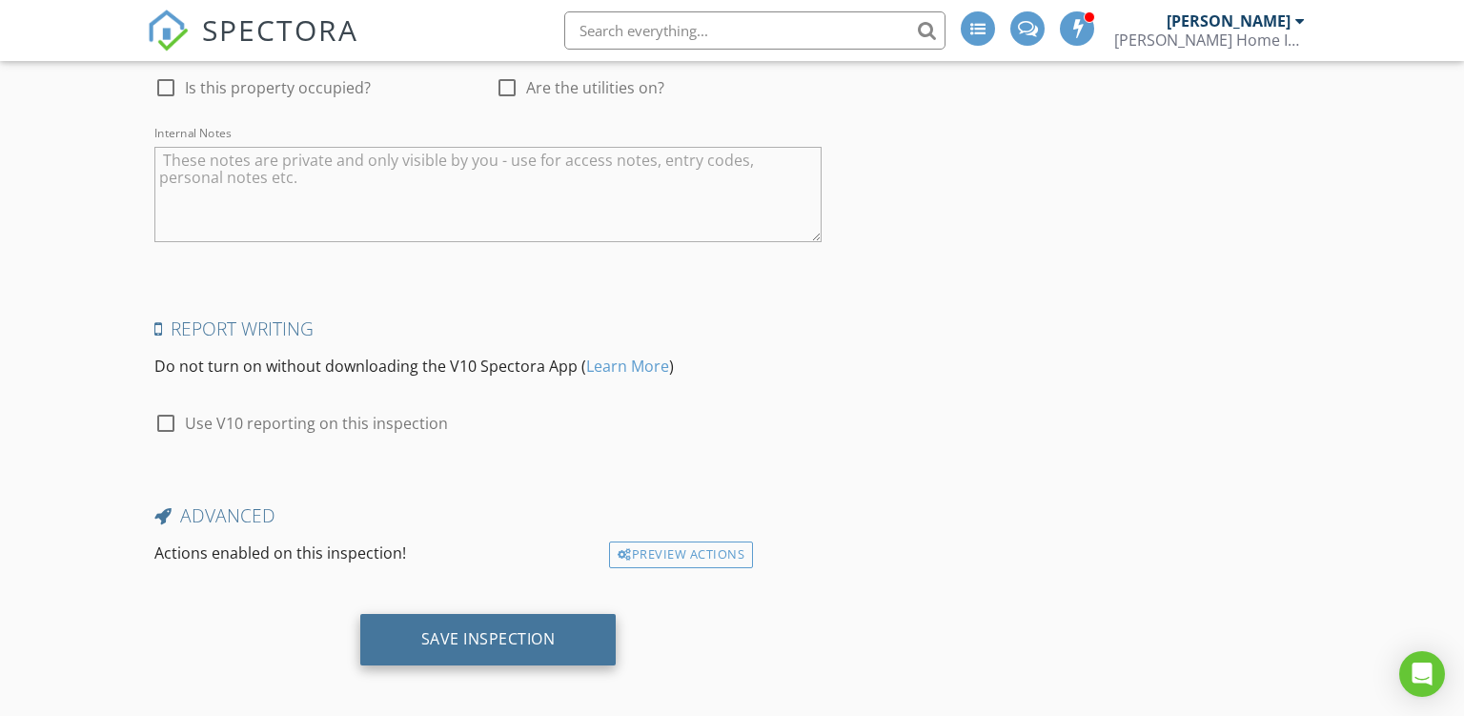
click at [478, 614] on div "Save Inspection" at bounding box center [488, 639] width 256 height 51
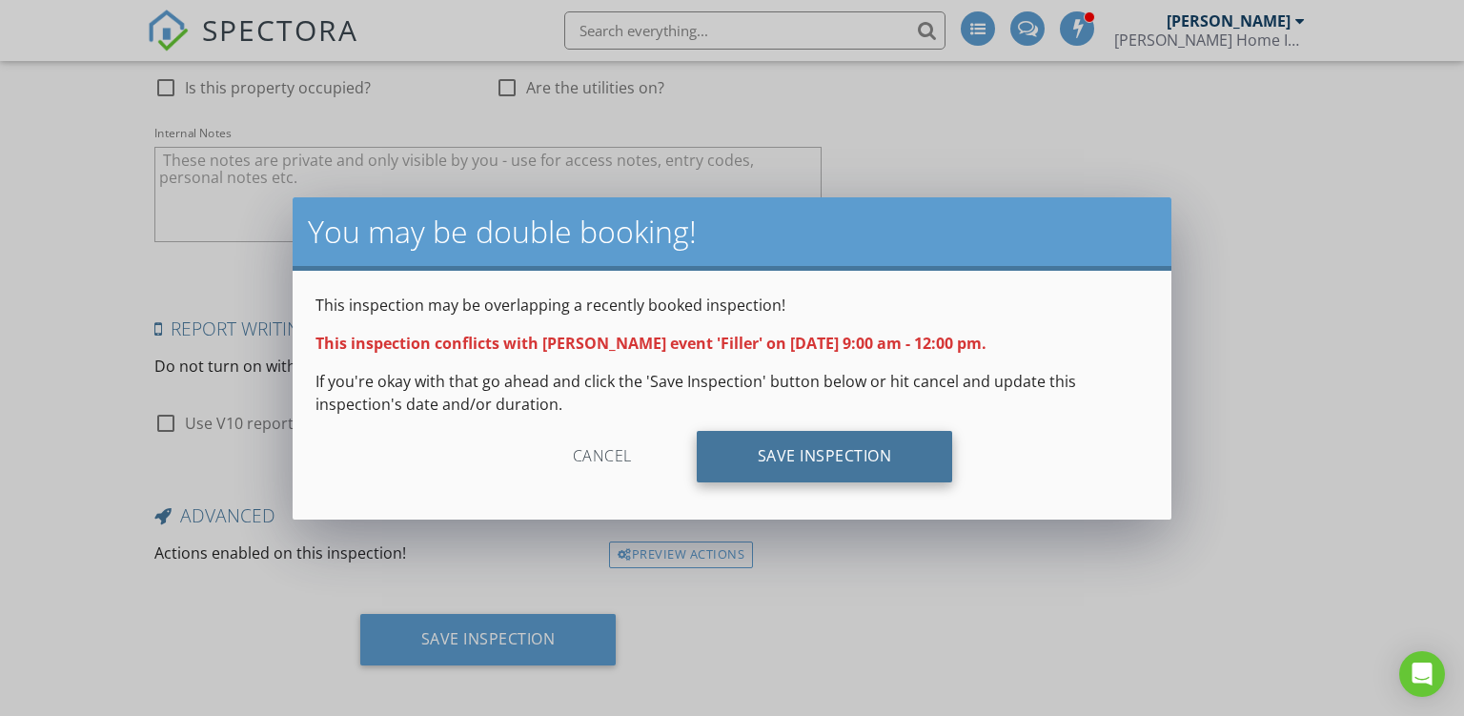
click at [782, 440] on div "Save Inspection" at bounding box center [825, 456] width 256 height 51
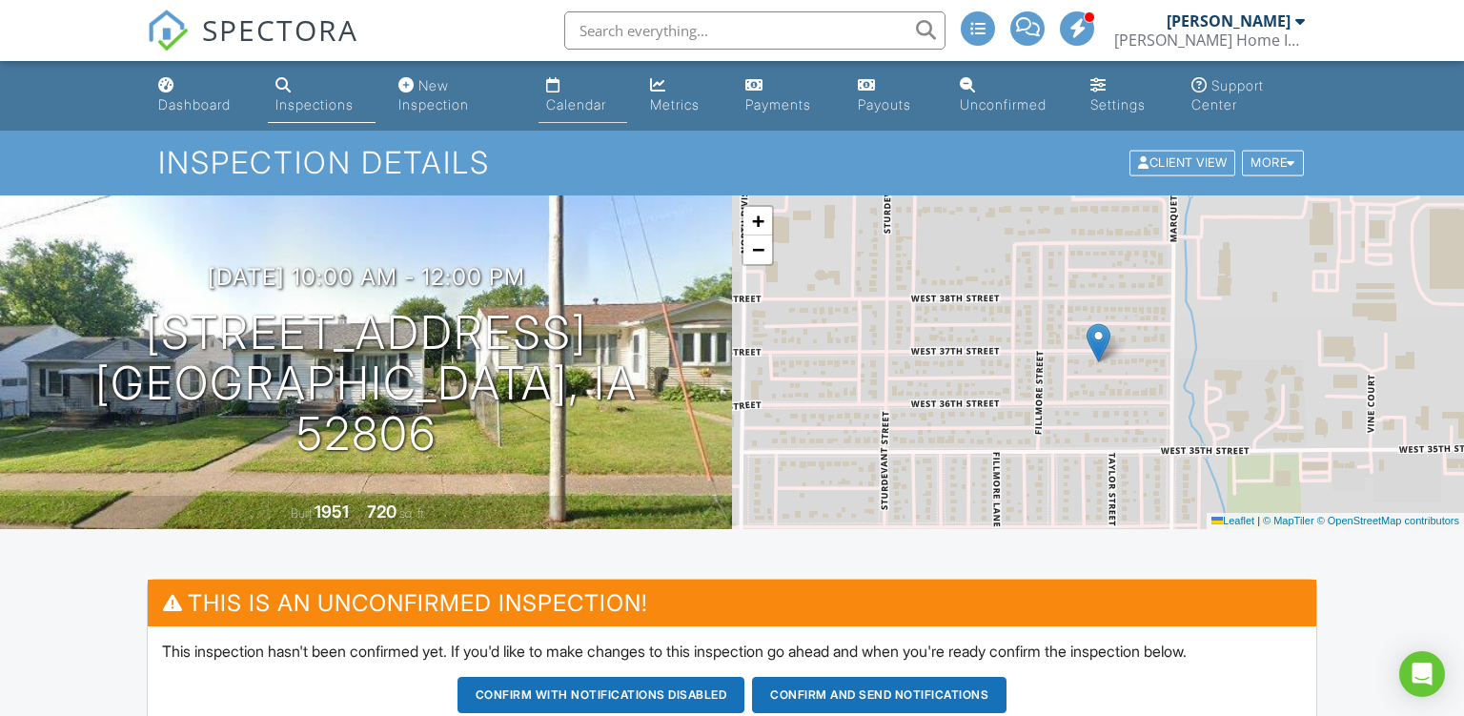
click at [571, 98] on div "Calendar" at bounding box center [576, 104] width 60 height 16
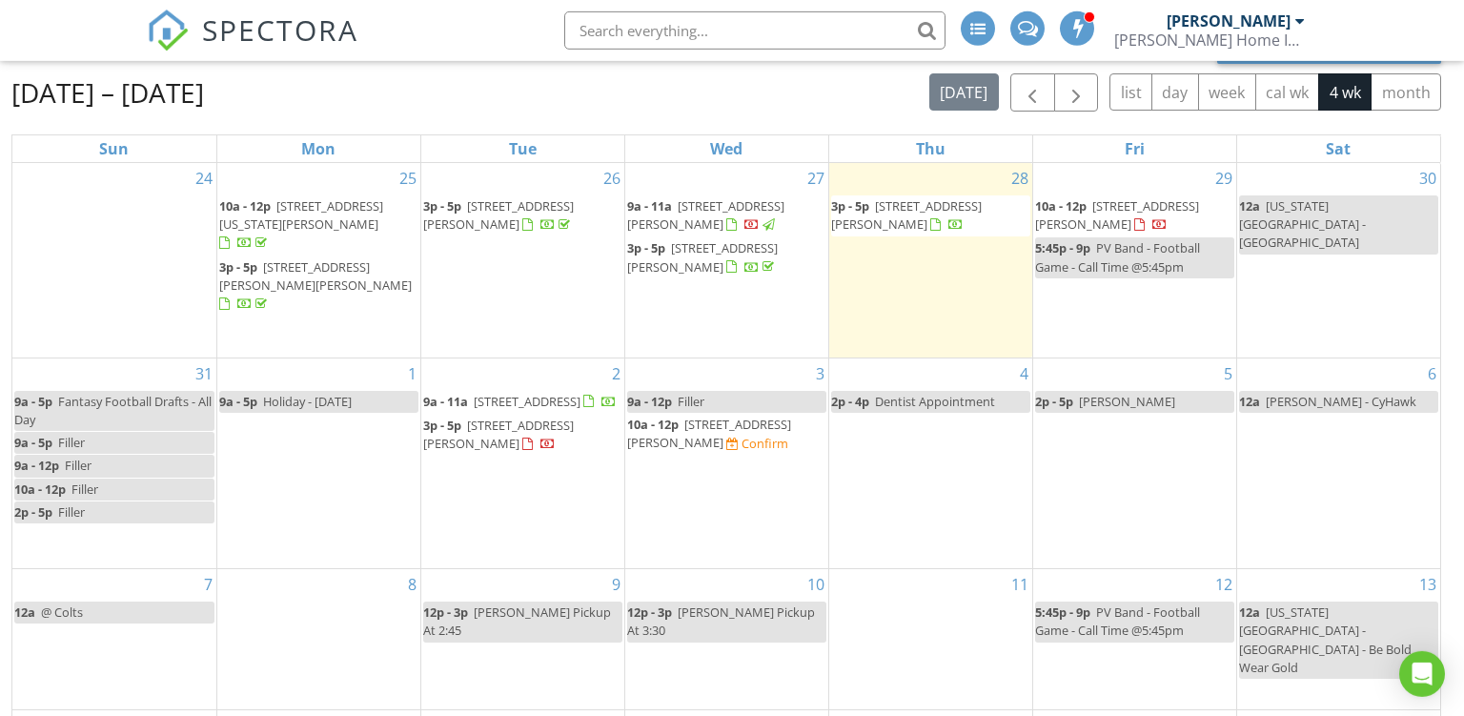
scroll to position [191, 0]
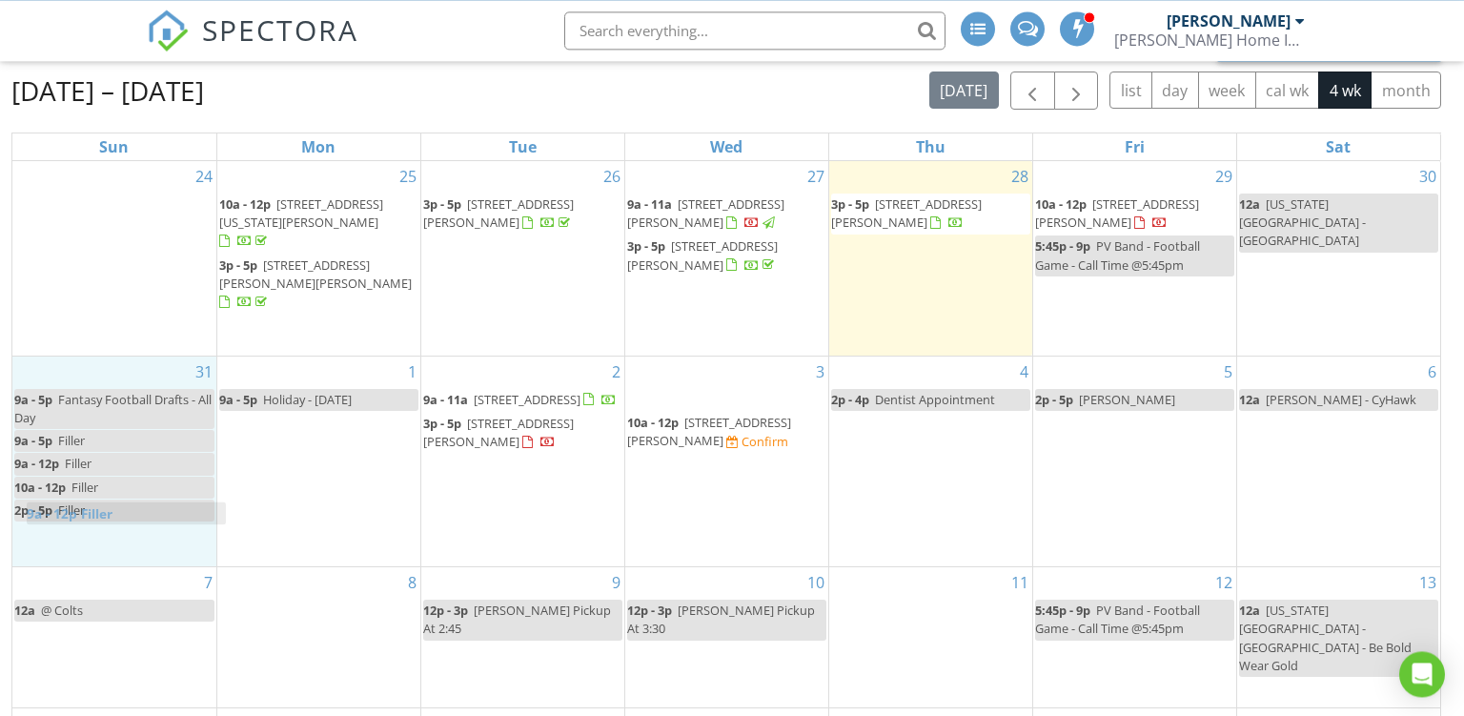
click at [92, 507] on body "SPECTORA [PERSON_NAME] [PERSON_NAME] Home Inspections Role: Inspector Change Ro…" at bounding box center [732, 303] width 1464 height 989
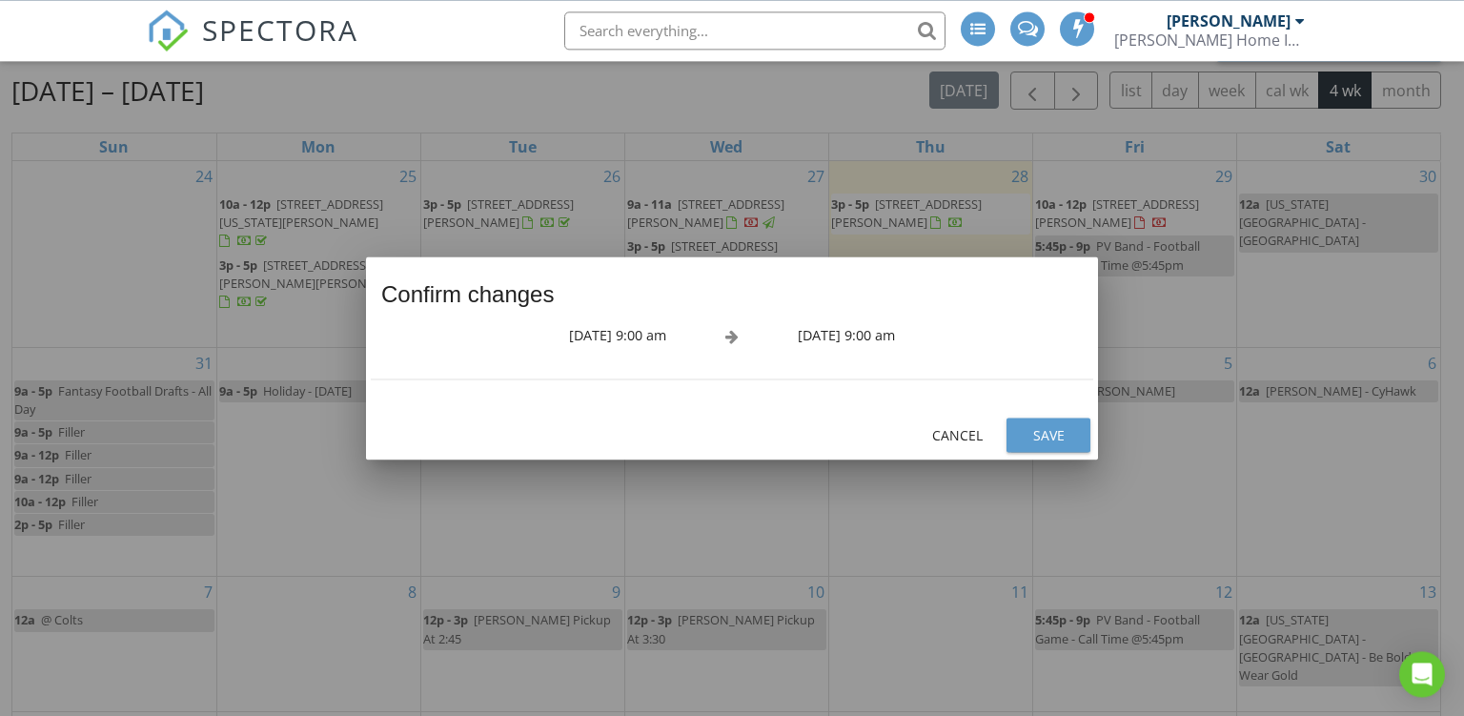
click at [1057, 437] on div "Save" at bounding box center [1048, 435] width 53 height 20
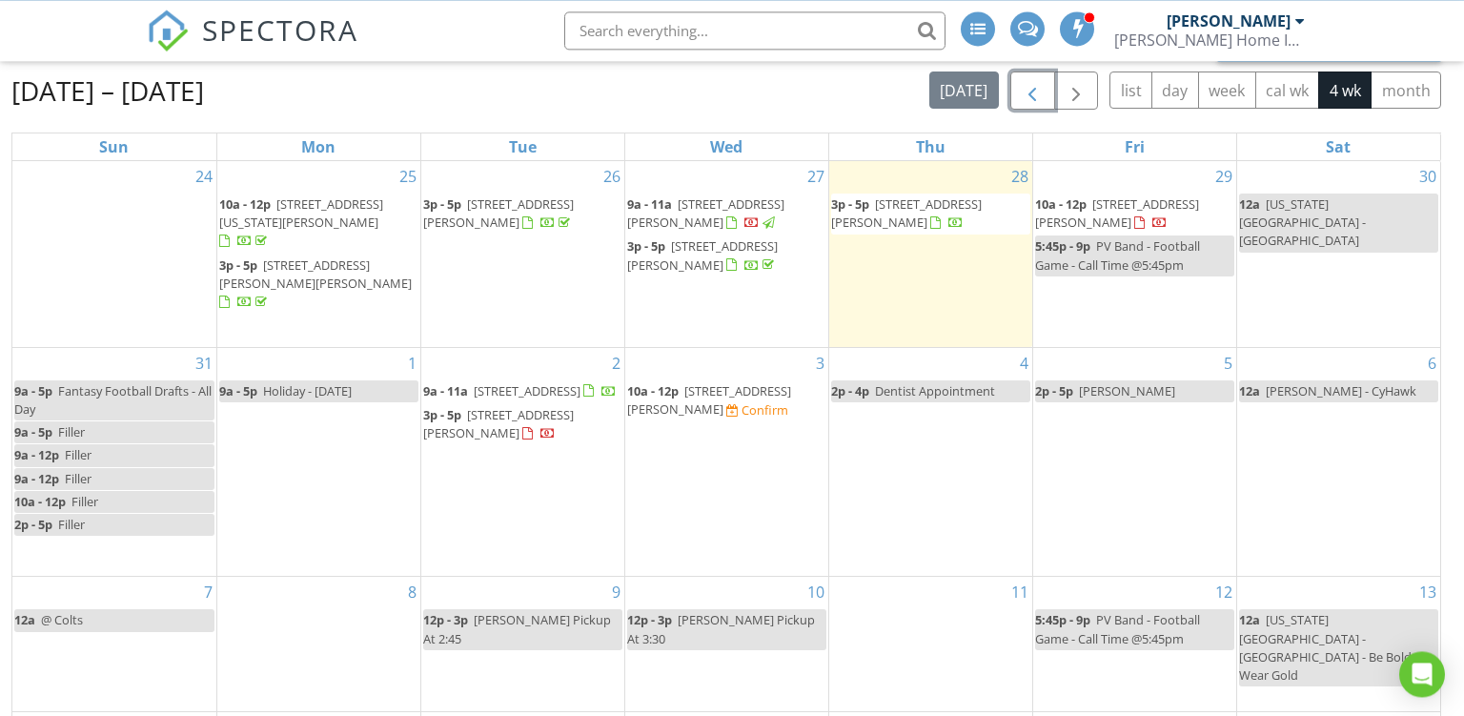
click at [1021, 89] on button "button" at bounding box center [1032, 90] width 45 height 39
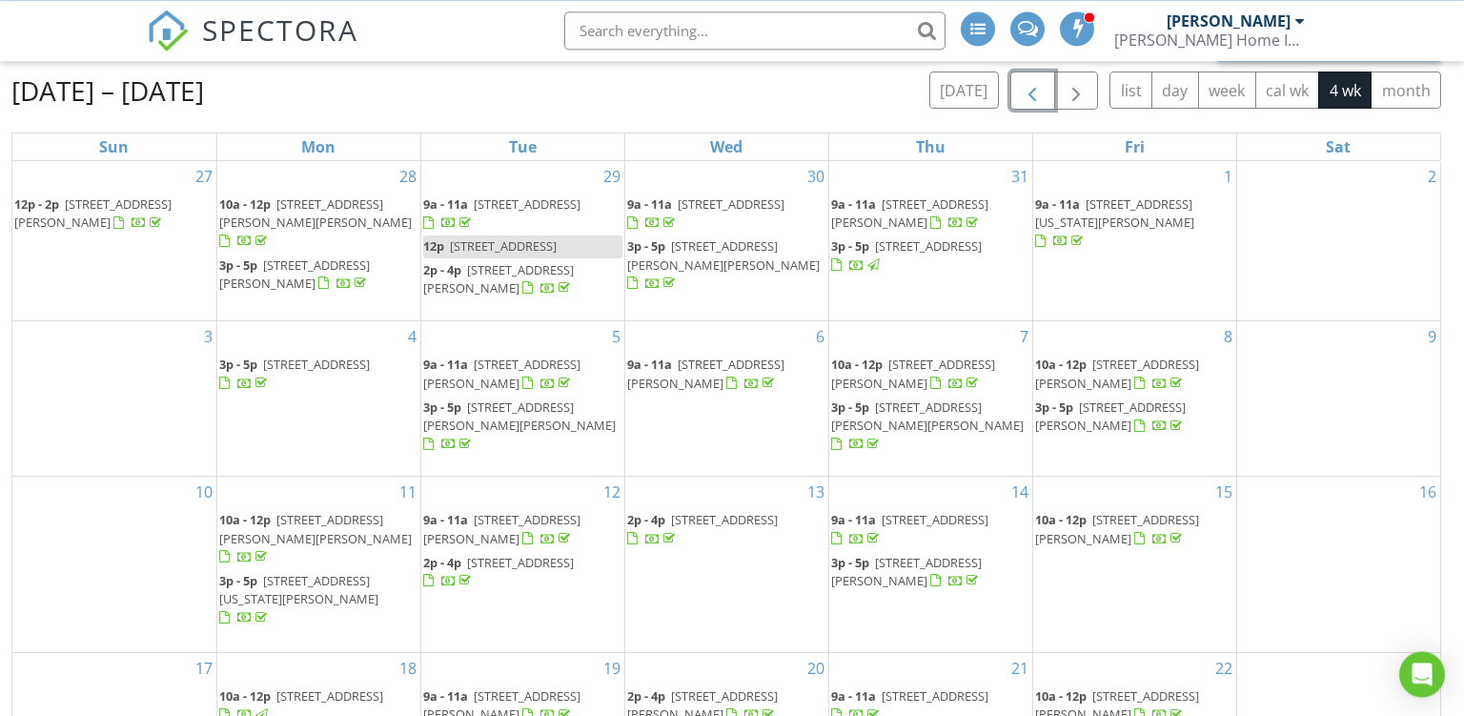
scroll to position [273, 0]
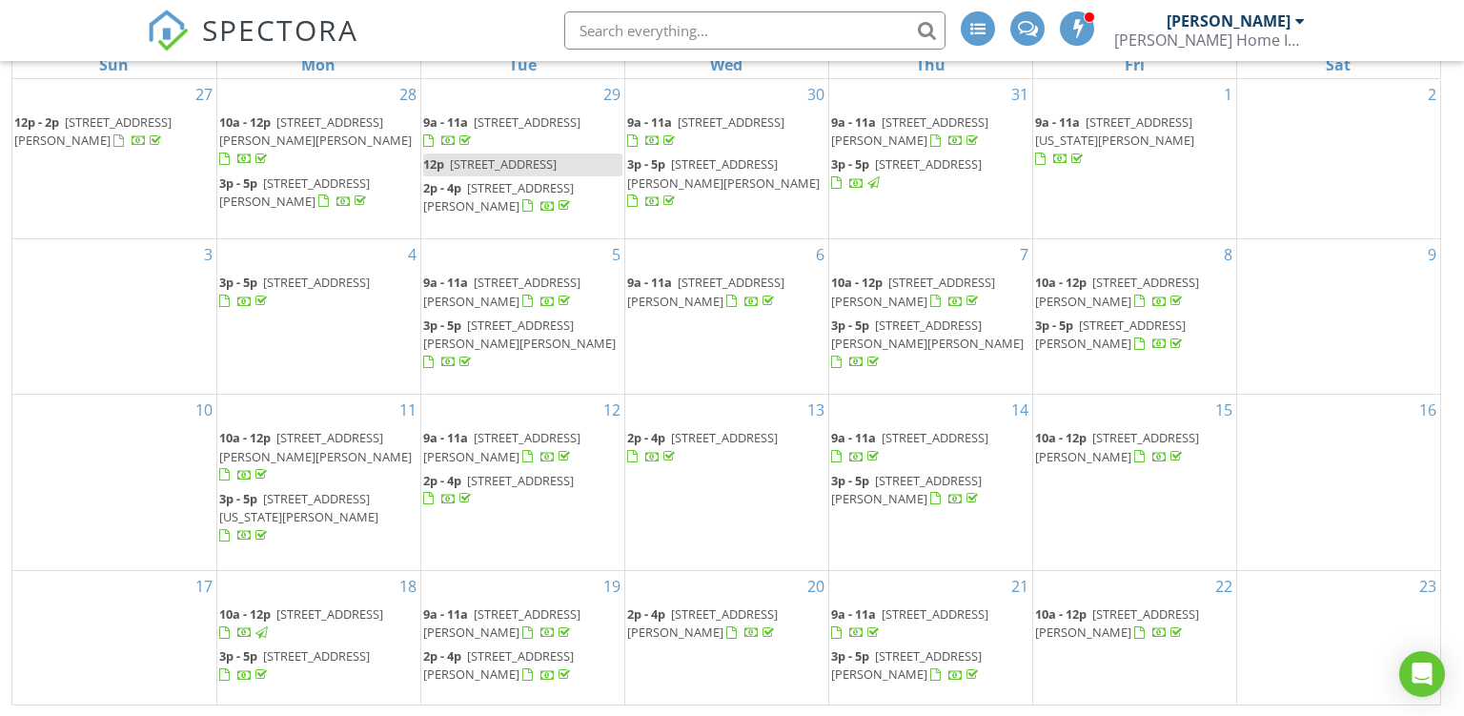
click at [482, 650] on span "2p - 4p 2031 N Fairmount St, Davenport 52804" at bounding box center [522, 665] width 199 height 37
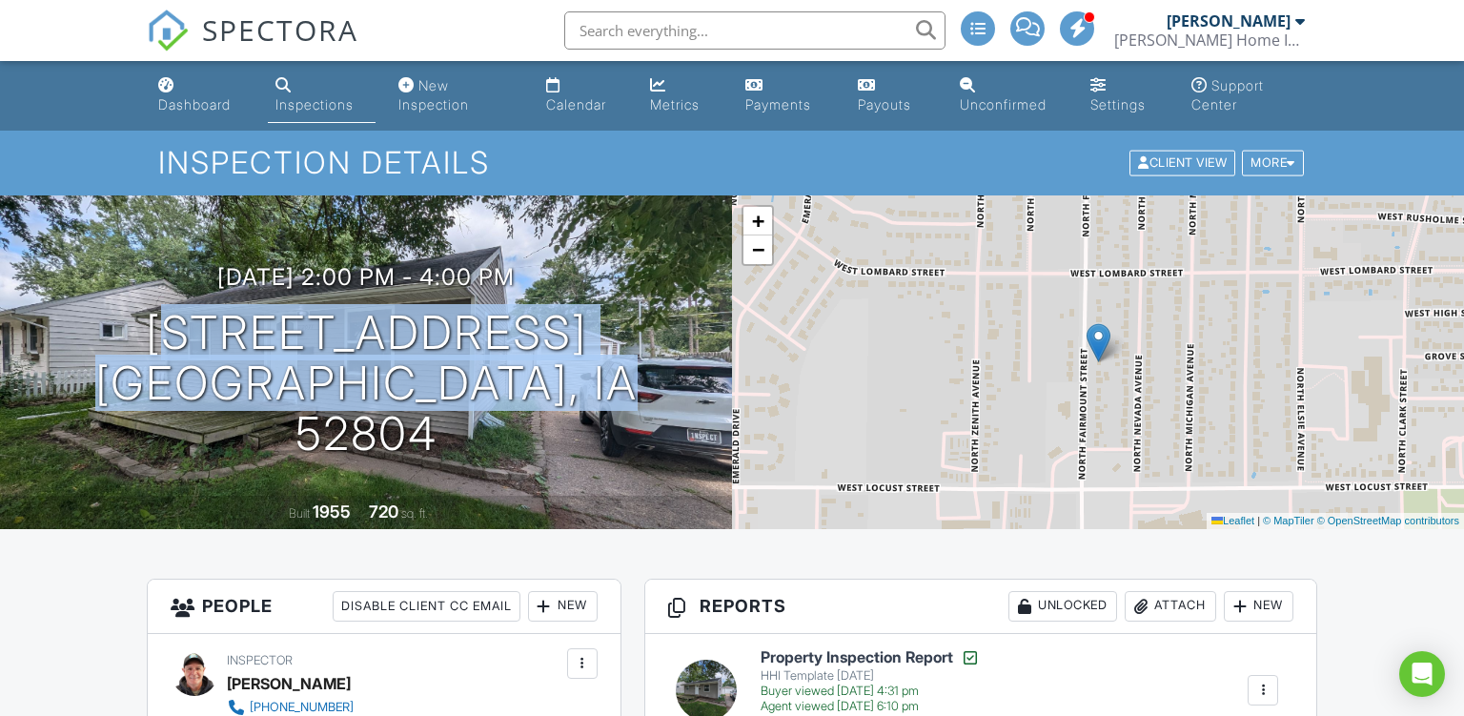
drag, startPoint x: 636, startPoint y: 406, endPoint x: 93, endPoint y: 342, distance: 546.0
click at [93, 342] on div "08/19/2025 2:00 pm - 4:00 pm 2031 N Fairmount St Davenport, IA 52804" at bounding box center [366, 361] width 732 height 194
click at [577, 104] on div "Calendar" at bounding box center [576, 104] width 60 height 16
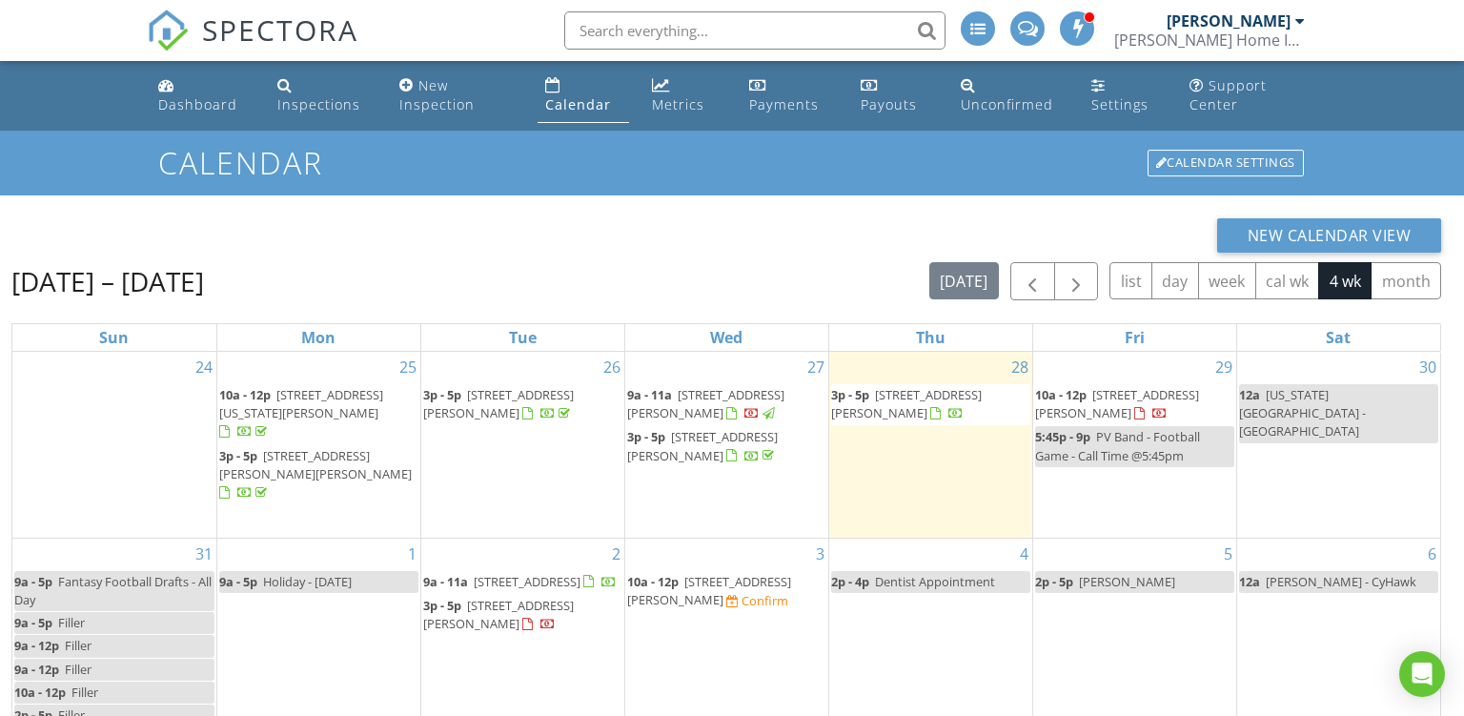
click at [666, 578] on span "[STREET_ADDRESS][PERSON_NAME]" at bounding box center [709, 590] width 164 height 35
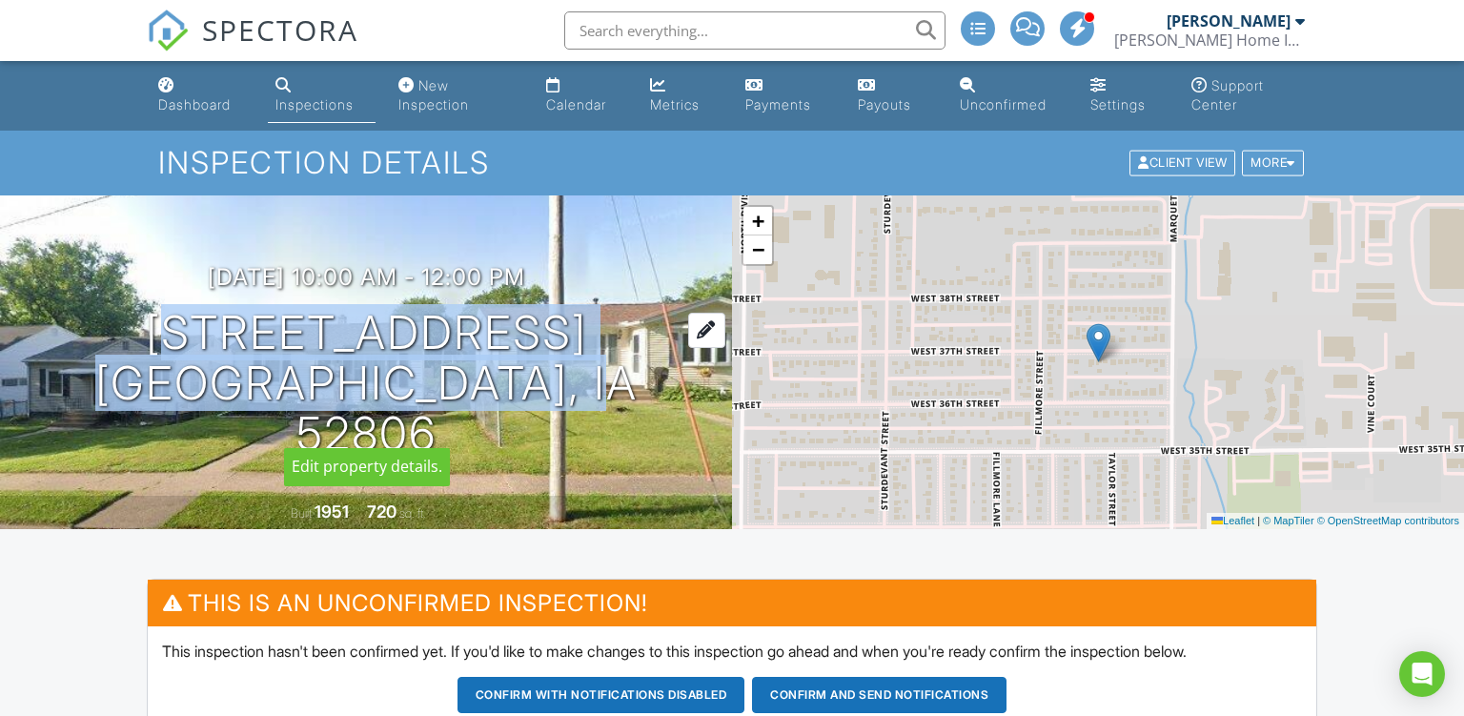
drag, startPoint x: 0, startPoint y: 0, endPoint x: 147, endPoint y: 345, distance: 374.9
click at [147, 345] on h1 "[STREET_ADDRESS] [GEOGRAPHIC_DATA], IA 52806" at bounding box center [365, 383] width 671 height 151
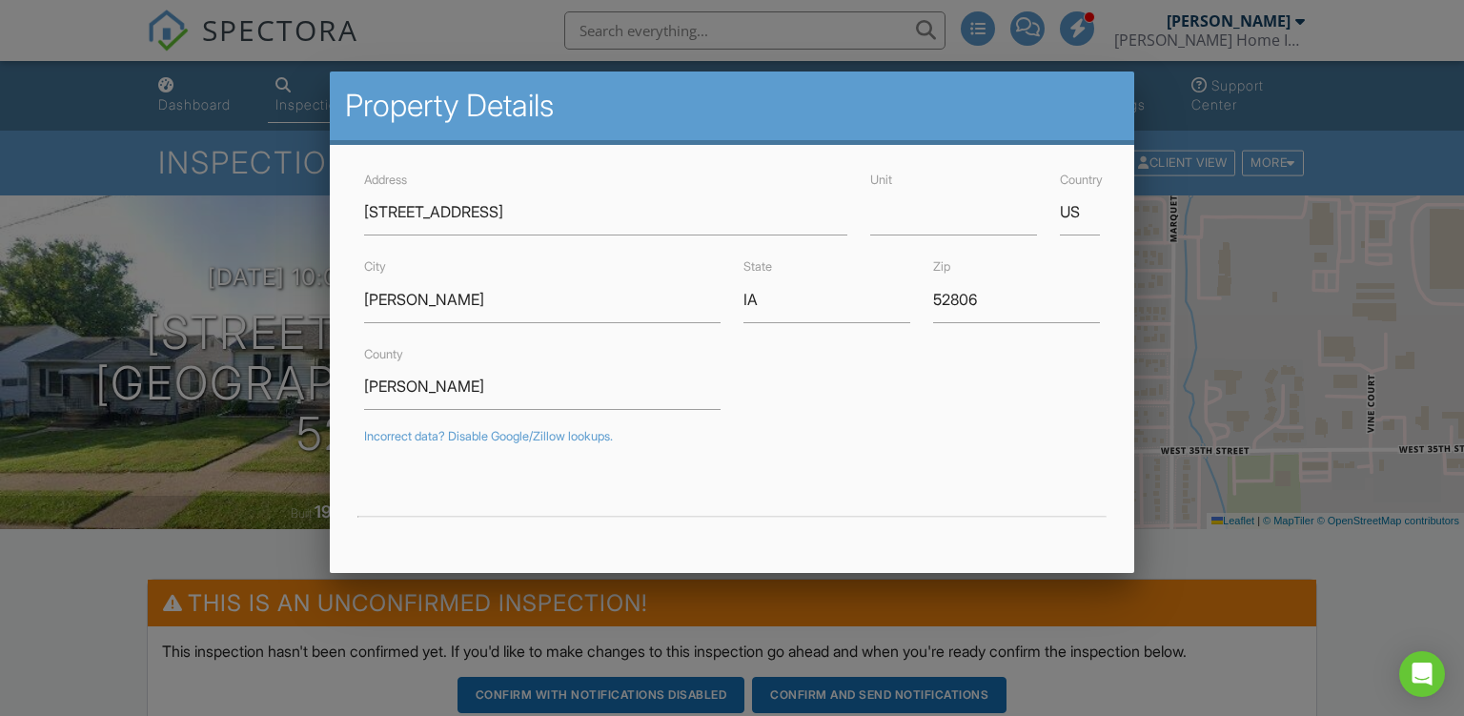
click at [39, 116] on div at bounding box center [732, 352] width 1464 height 895
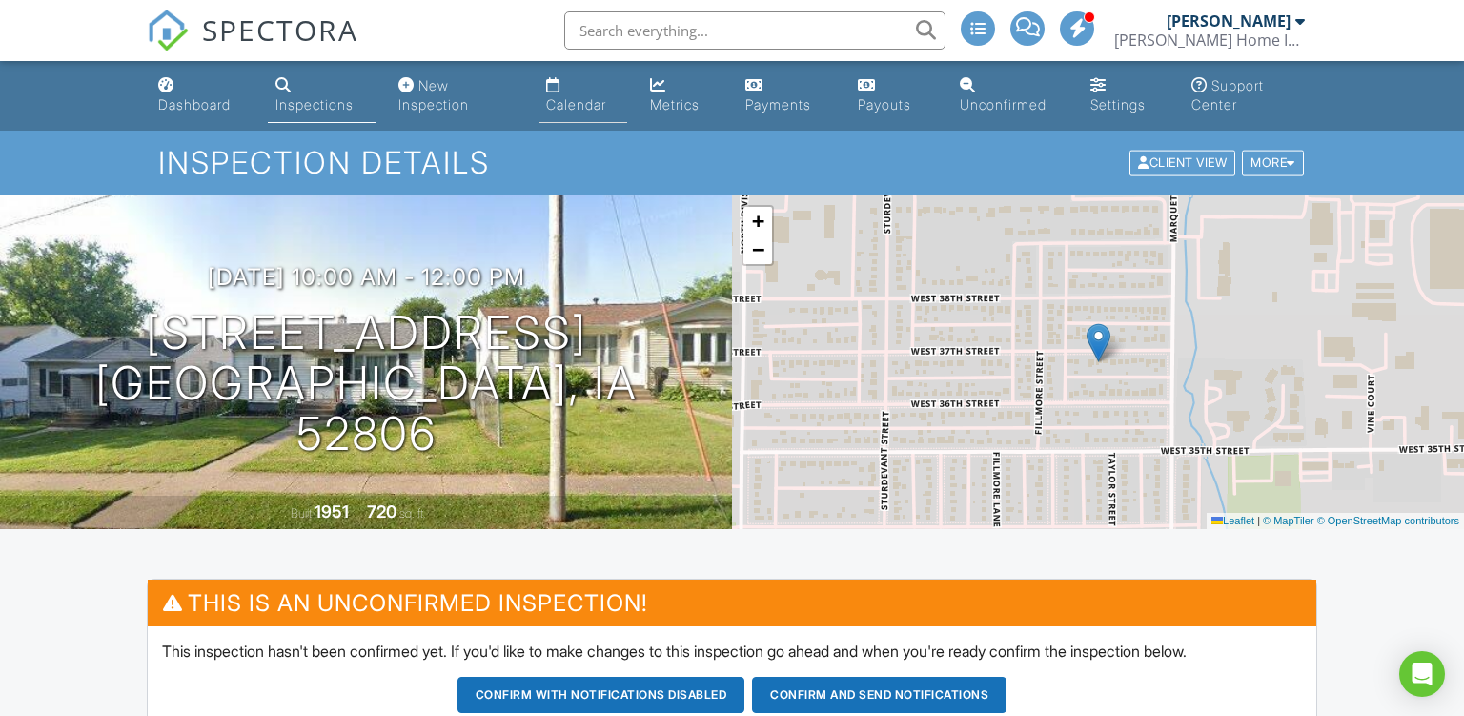
click at [571, 103] on div "Calendar" at bounding box center [576, 104] width 60 height 16
